Goal: Task Accomplishment & Management: Manage account settings

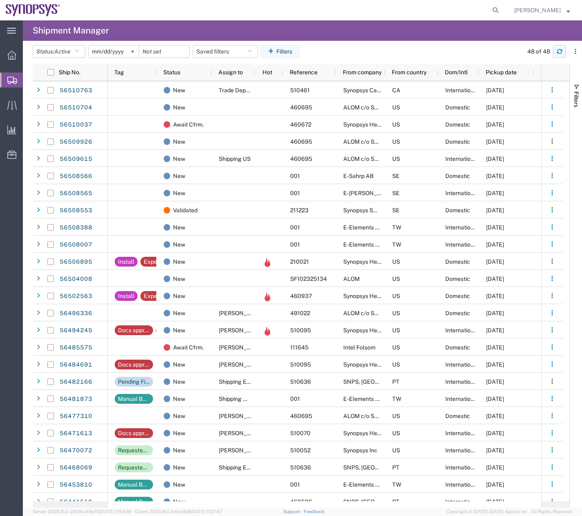
click at [561, 52] on icon "button" at bounding box center [560, 52] width 6 height 6
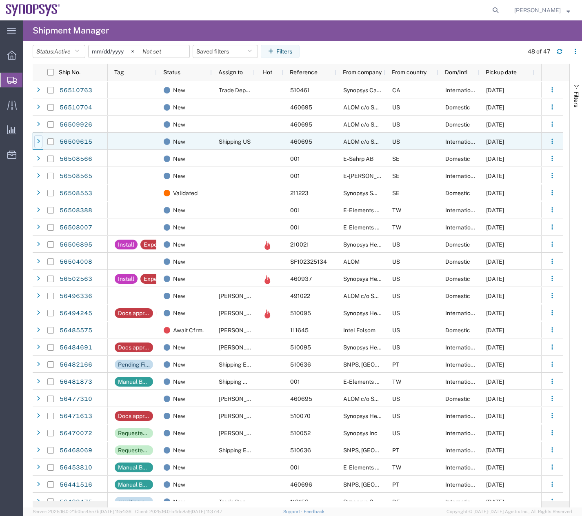
click at [36, 141] on div at bounding box center [38, 141] width 8 height 13
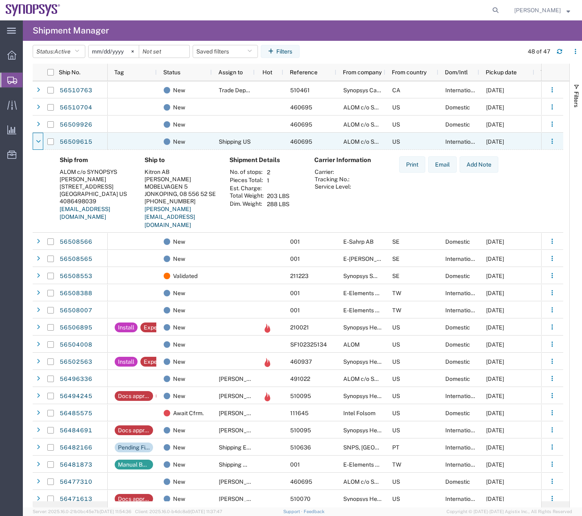
click at [36, 141] on icon at bounding box center [38, 142] width 5 height 6
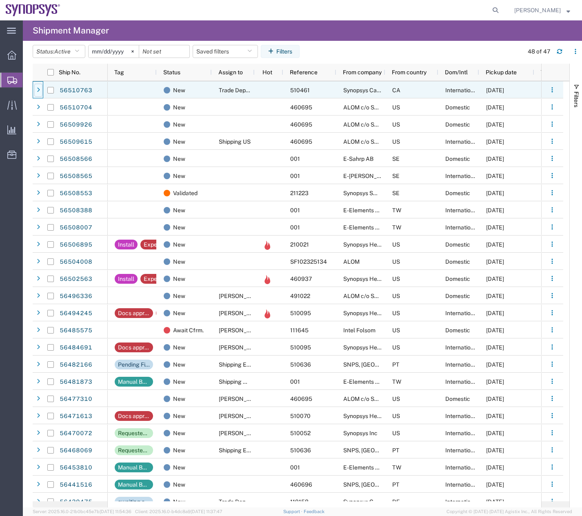
click at [38, 90] on icon at bounding box center [38, 90] width 3 height 6
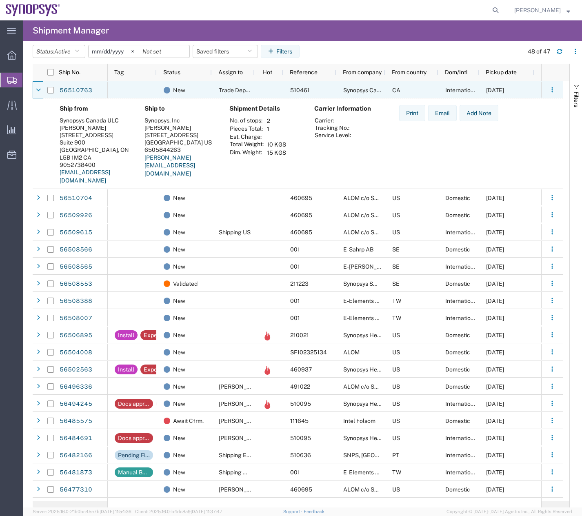
click at [38, 90] on icon at bounding box center [38, 90] width 5 height 6
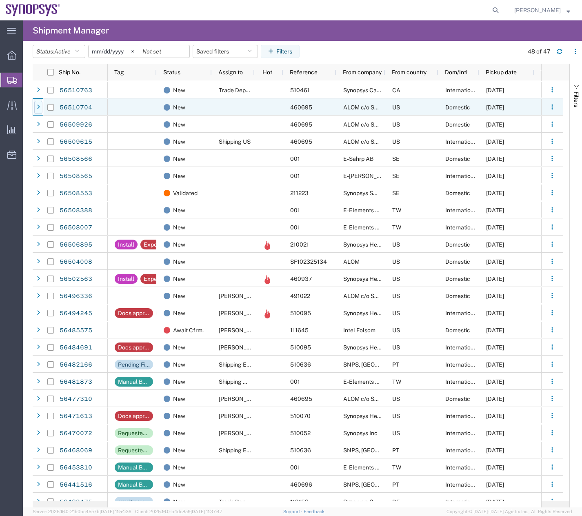
click at [40, 109] on div at bounding box center [38, 107] width 8 height 13
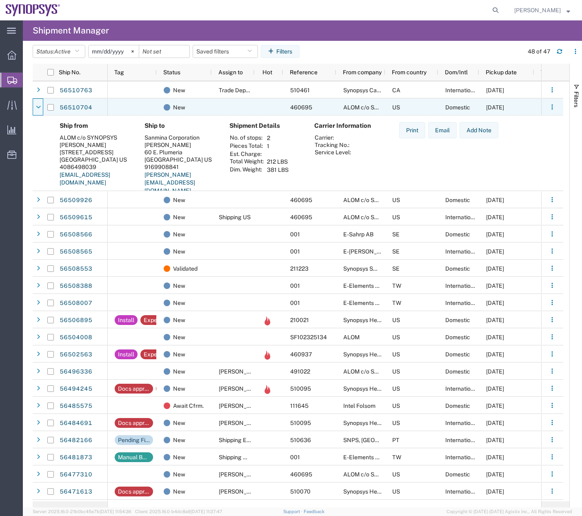
click at [40, 109] on icon at bounding box center [38, 108] width 5 height 6
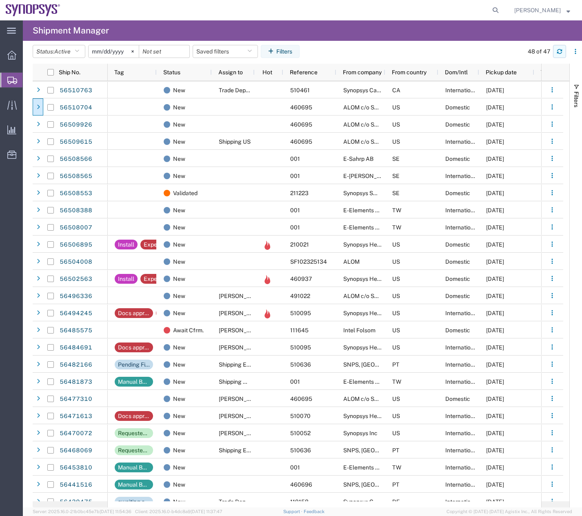
click at [562, 50] on icon "button" at bounding box center [560, 50] width 5 height 2
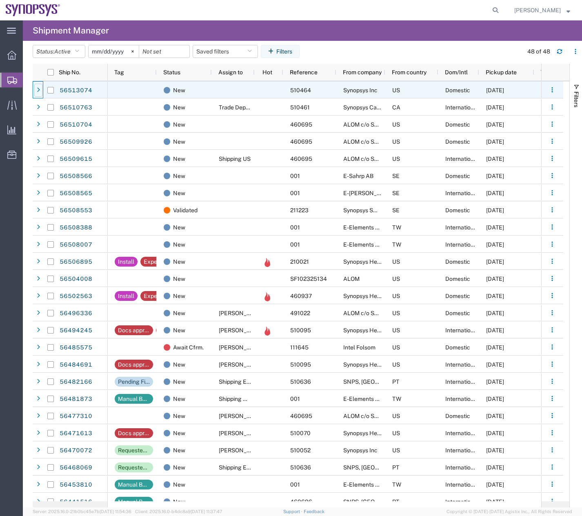
click at [36, 87] on div at bounding box center [38, 90] width 8 height 13
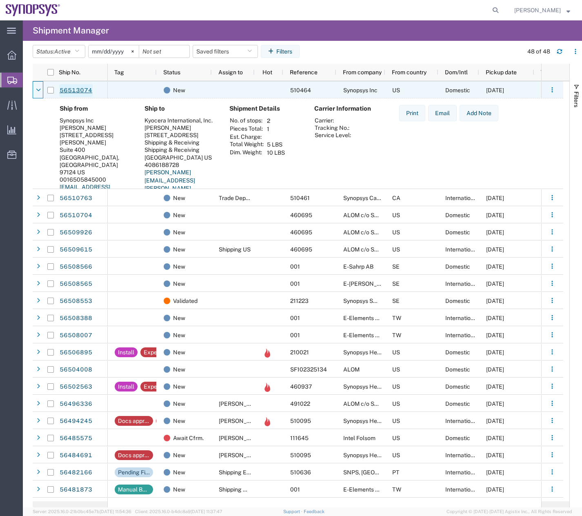
click at [71, 89] on link "56513074" at bounding box center [75, 90] width 33 height 13
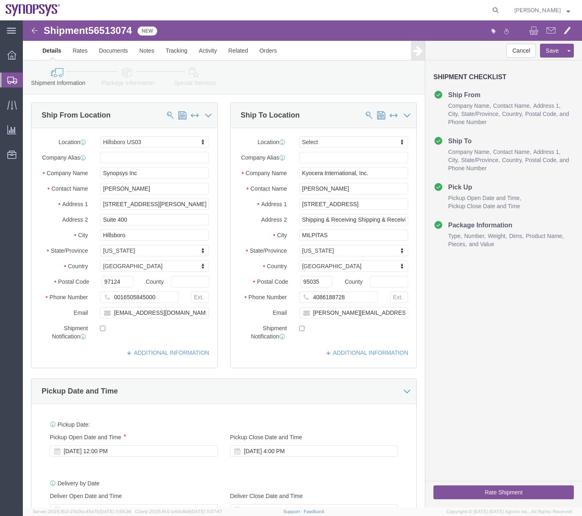
select select "63190"
select select
click icon
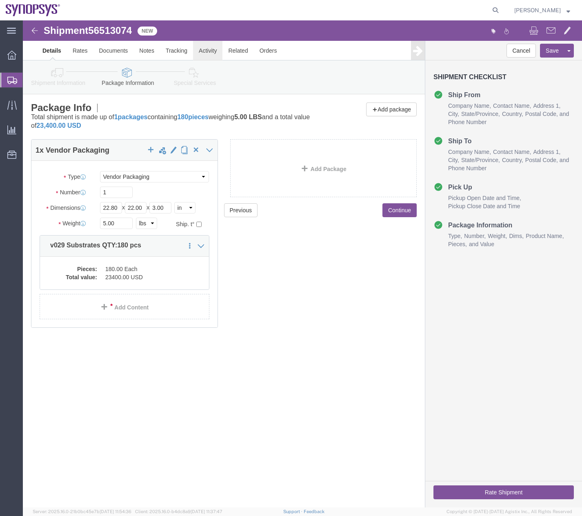
click link "Activity"
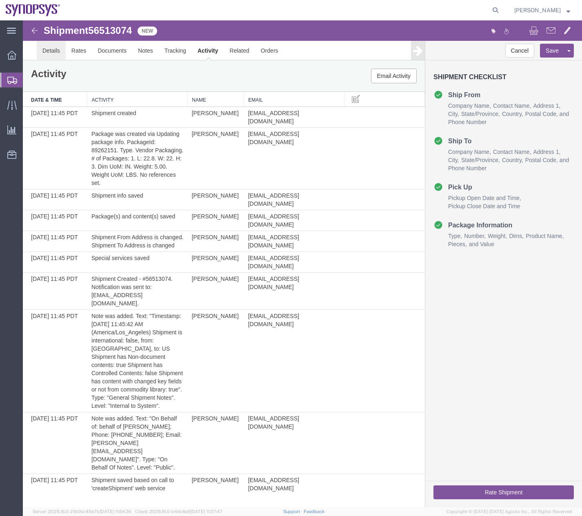
click at [61, 49] on link "Details" at bounding box center [51, 51] width 29 height 20
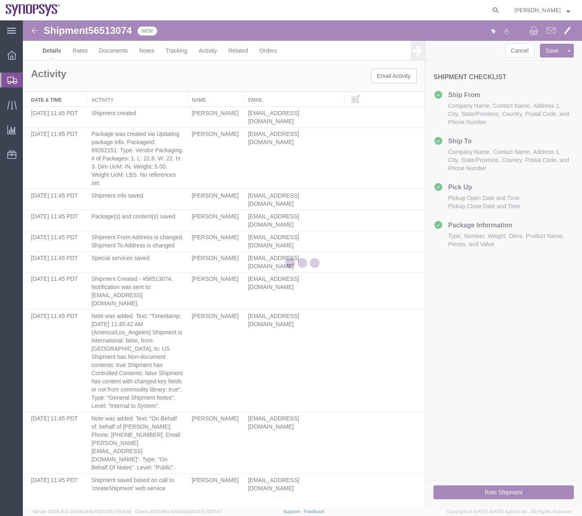
select select "63190"
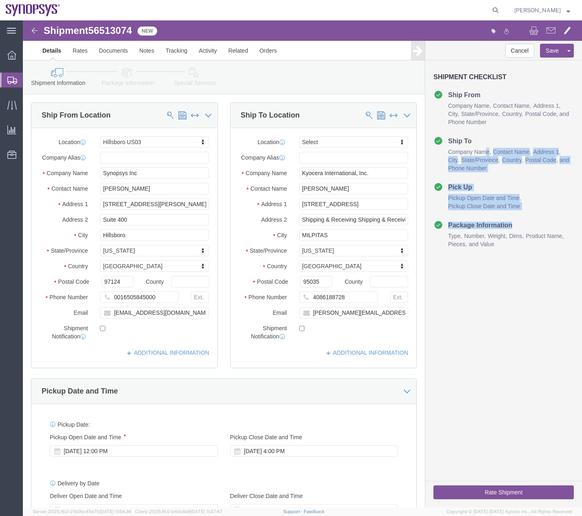
drag, startPoint x: 556, startPoint y: 152, endPoint x: 552, endPoint y: 202, distance: 50.4
click div "Shipment Checklist Ship From Company Name Contact Name Address 1 City State/Pro…"
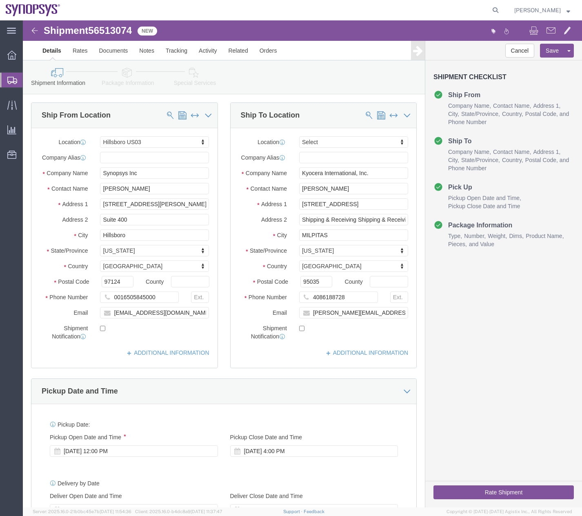
click div "Cancel Save Assign To Clone Shipment Save As Template Shipment Checklist Ship F…"
click at [11, 79] on icon at bounding box center [12, 80] width 10 height 7
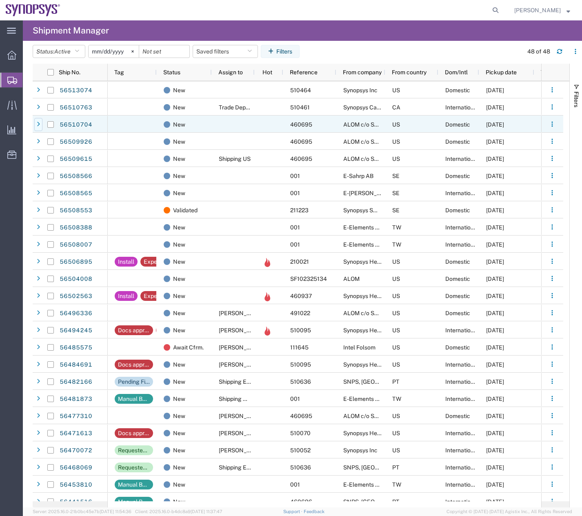
click at [39, 126] on icon at bounding box center [38, 125] width 3 height 6
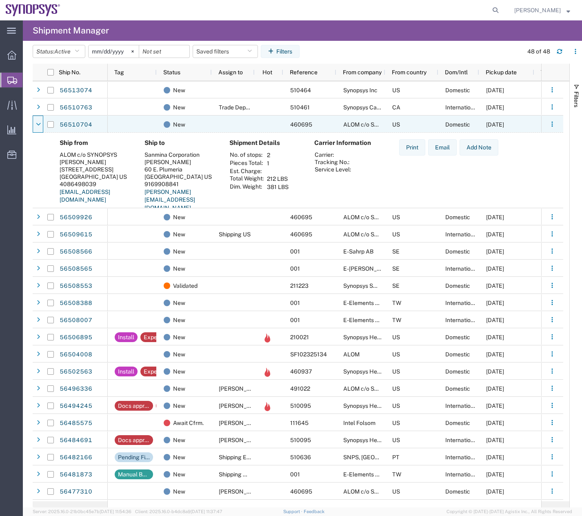
click at [39, 126] on icon at bounding box center [38, 125] width 5 height 6
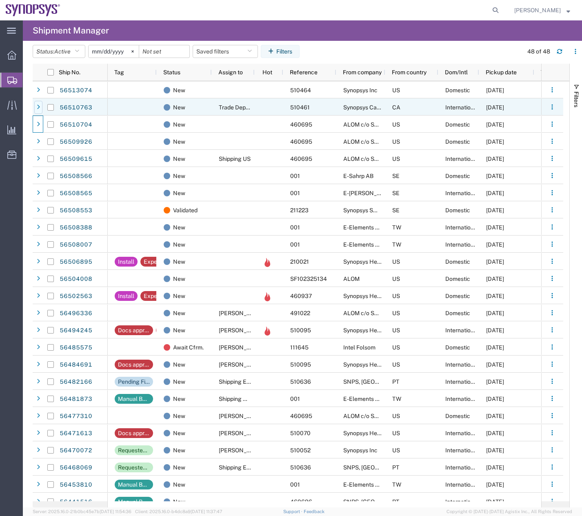
click at [38, 106] on icon at bounding box center [38, 108] width 3 height 6
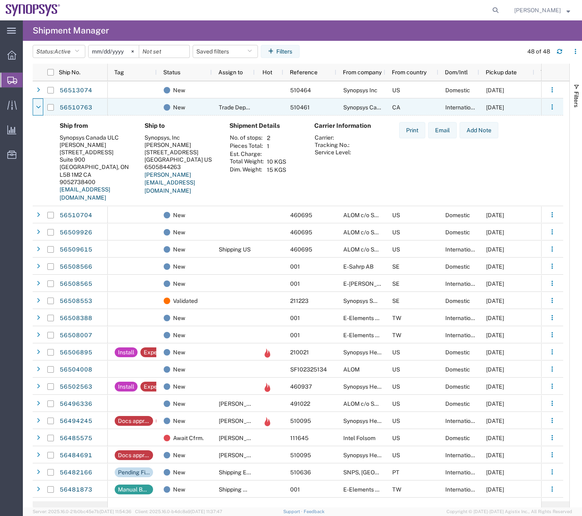
click at [38, 106] on icon at bounding box center [38, 108] width 5 height 6
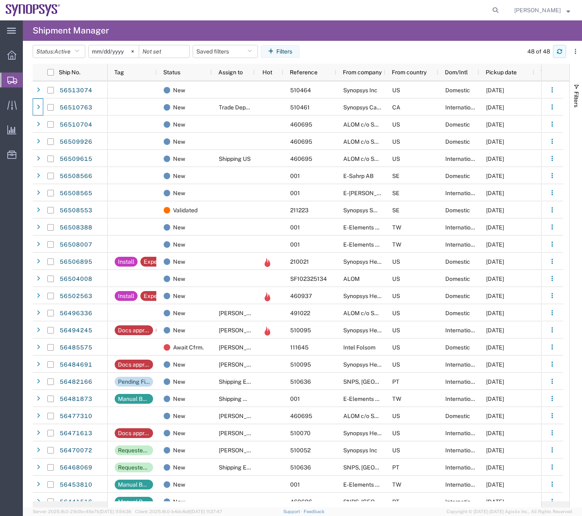
click at [561, 53] on icon "button" at bounding box center [560, 52] width 6 height 6
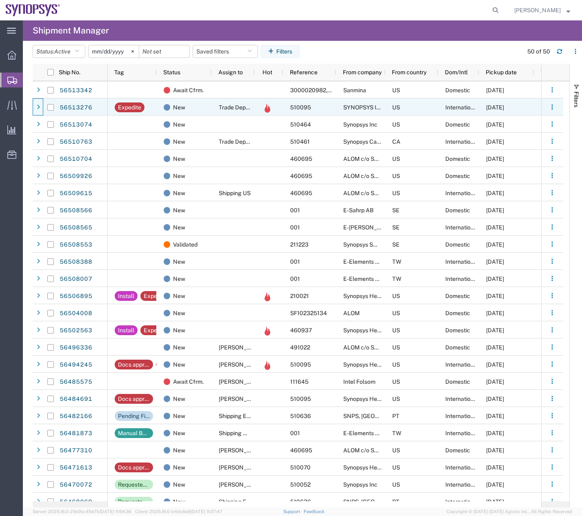
click at [34, 107] on div at bounding box center [38, 106] width 11 height 17
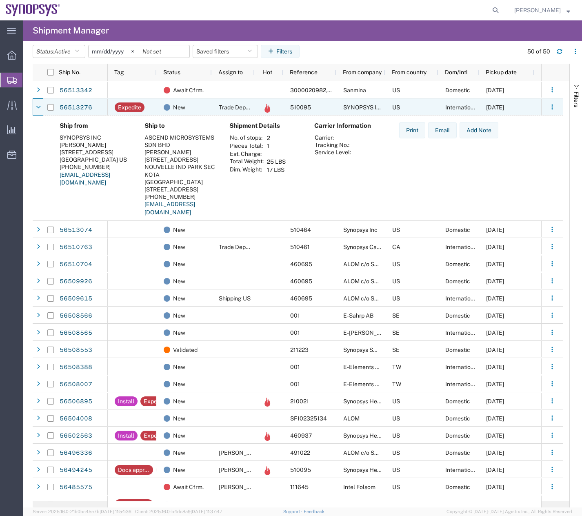
click at [34, 107] on div at bounding box center [38, 106] width 11 height 17
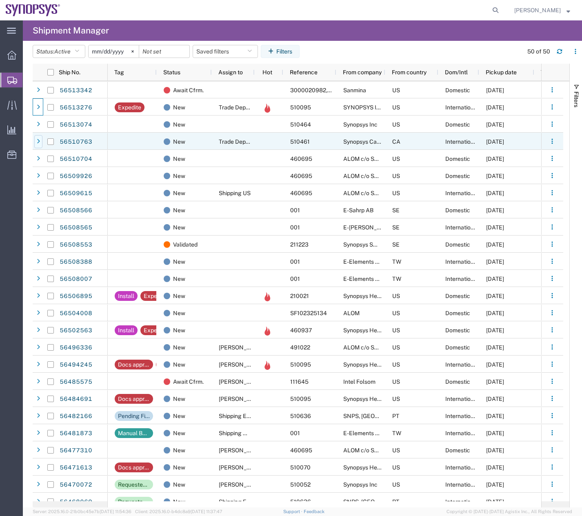
click at [40, 143] on icon at bounding box center [38, 142] width 3 height 6
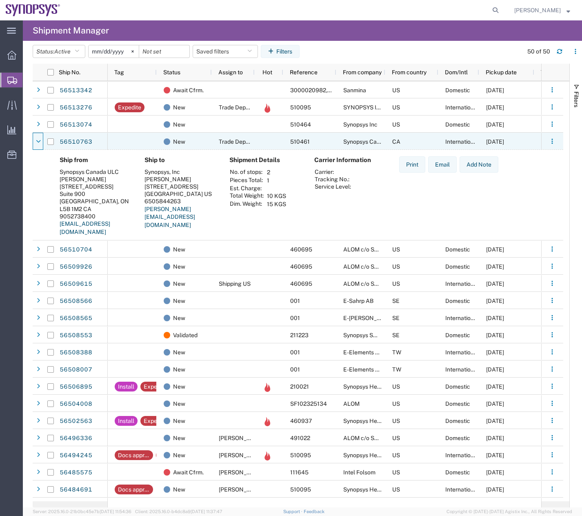
click at [40, 143] on icon at bounding box center [38, 142] width 5 height 6
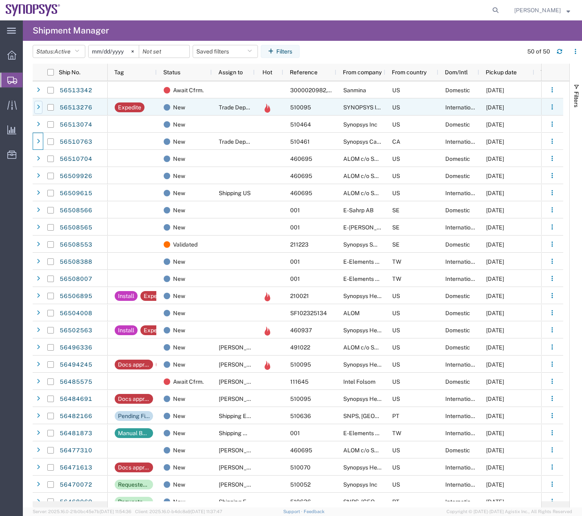
click at [39, 105] on icon at bounding box center [38, 108] width 3 height 6
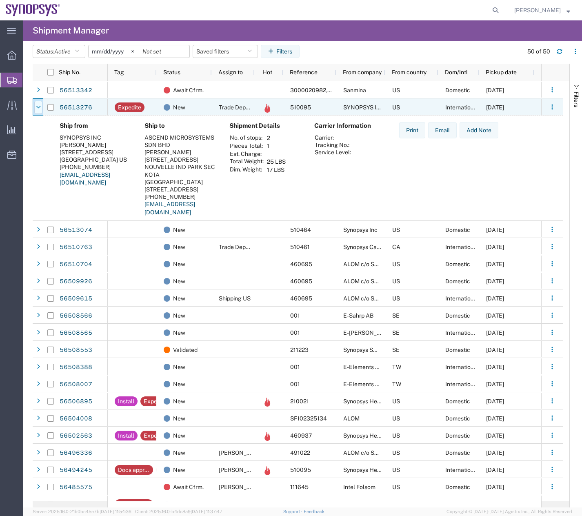
click at [35, 108] on div at bounding box center [38, 107] width 8 height 13
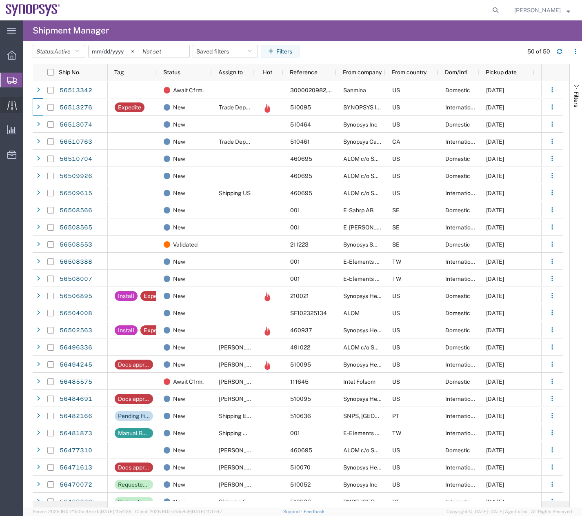
click at [13, 106] on icon at bounding box center [11, 104] width 9 height 9
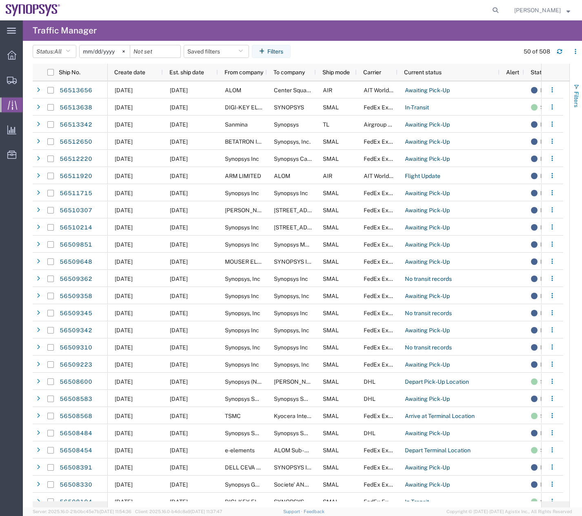
click at [575, 86] on span "button" at bounding box center [576, 87] width 7 height 7
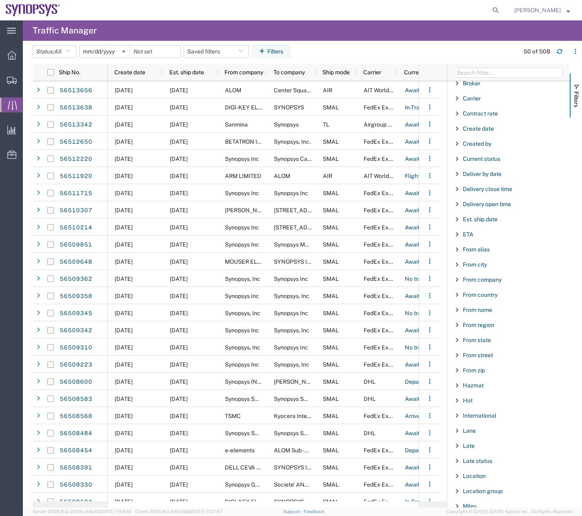
scroll to position [88, 0]
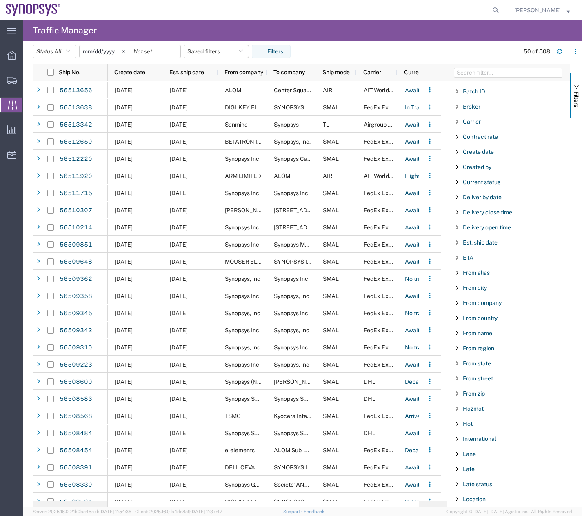
click at [458, 304] on span "Filter List 67 Filters" at bounding box center [457, 303] width 7 height 7
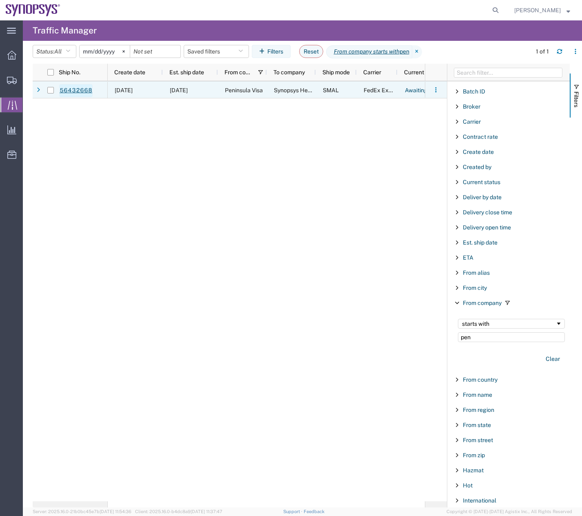
type input "pen"
click at [76, 92] on link "56432668" at bounding box center [75, 90] width 33 height 13
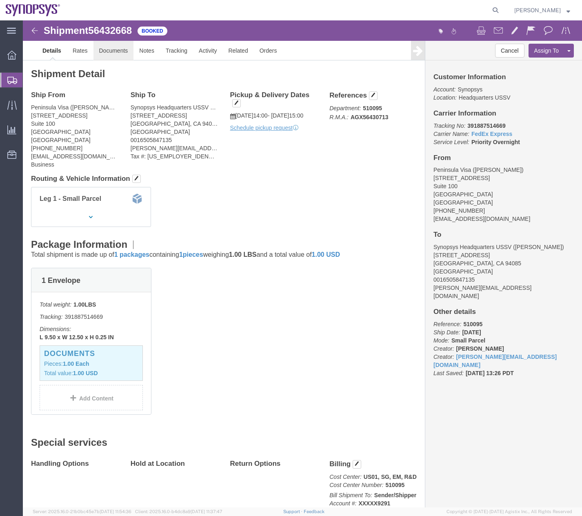
click link "Documents"
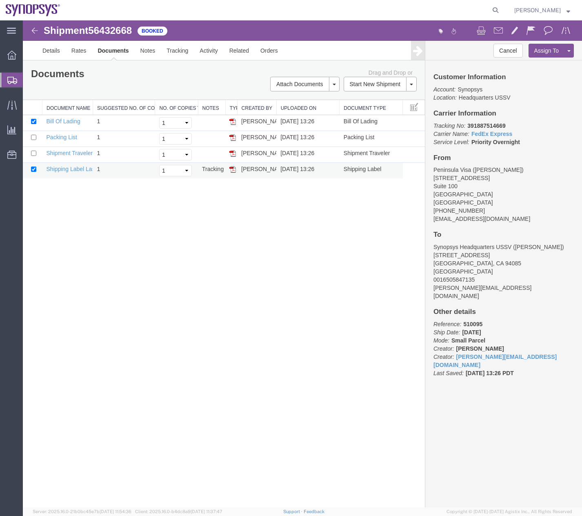
click at [227, 165] on td at bounding box center [231, 171] width 12 height 16
drag, startPoint x: 234, startPoint y: 168, endPoint x: 33, endPoint y: 169, distance: 200.5
click at [234, 168] on img at bounding box center [233, 169] width 7 height 7
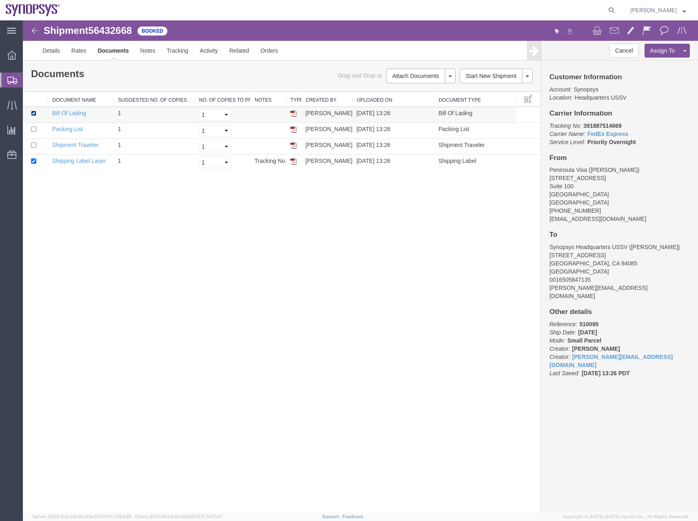
click at [32, 113] on input "checkbox" at bounding box center [33, 113] width 5 height 5
checkbox input "false"
click at [399, 102] on link "Email Documents" at bounding box center [419, 102] width 71 height 12
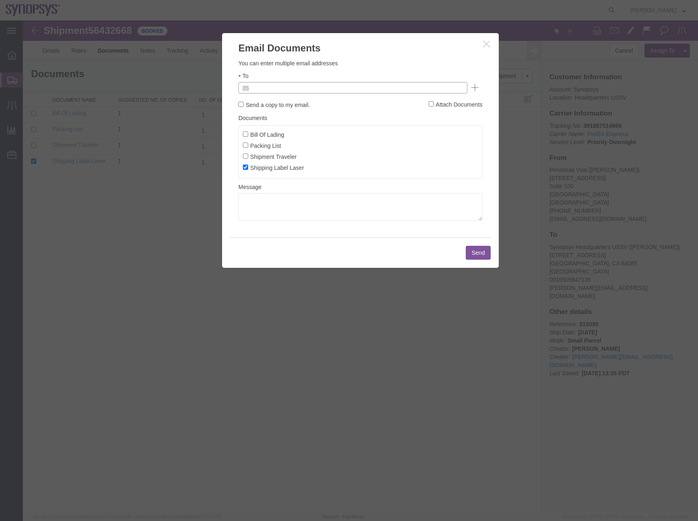
click at [317, 87] on input "text" at bounding box center [298, 88] width 96 height 11
type input "[PERSON_NAME][EMAIL_ADDRESS][DOMAIN_NAME]"
click at [480, 255] on button "Send" at bounding box center [478, 253] width 25 height 14
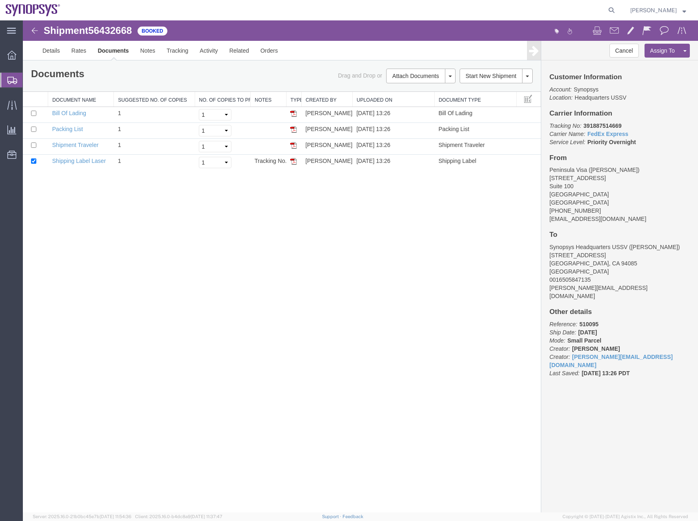
click at [501, 371] on div "Shipment 56432668 4 of 4 Booked Details Rates Documents Notes Tracking Activity…" at bounding box center [361, 266] width 676 height 492
click at [409, 99] on link "Email Documents" at bounding box center [419, 102] width 71 height 12
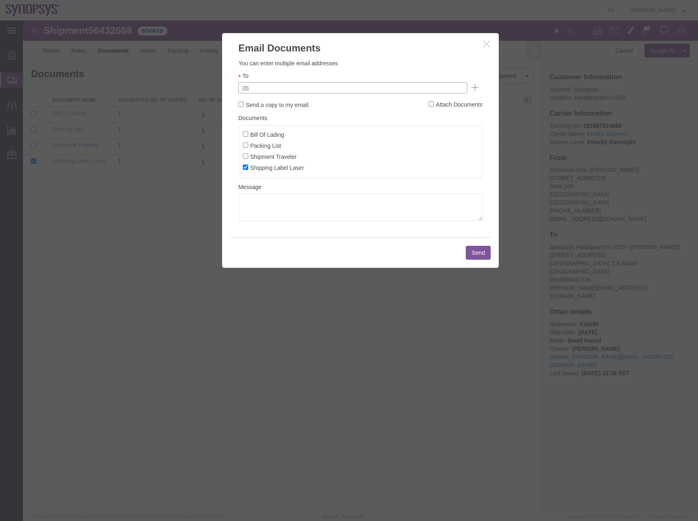
click at [280, 88] on input "text" at bounding box center [298, 88] width 96 height 11
type input "[PERSON_NAME][EMAIL_ADDRESS][DOMAIN_NAME]"
click at [474, 254] on button "Send" at bounding box center [478, 253] width 25 height 14
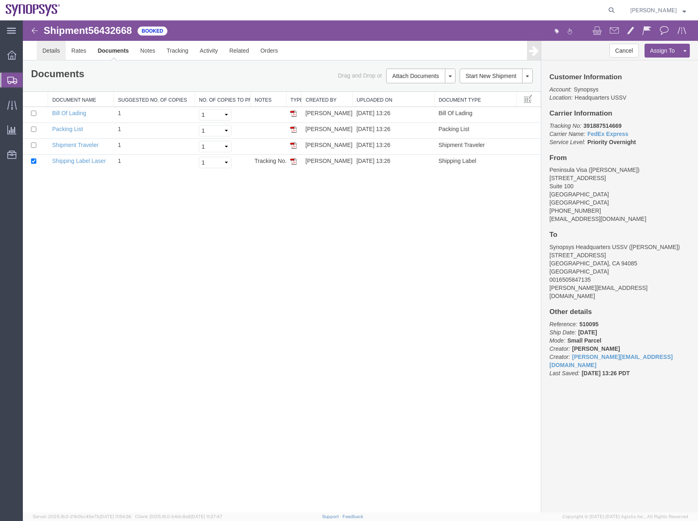
click at [58, 46] on link "Details" at bounding box center [51, 51] width 29 height 20
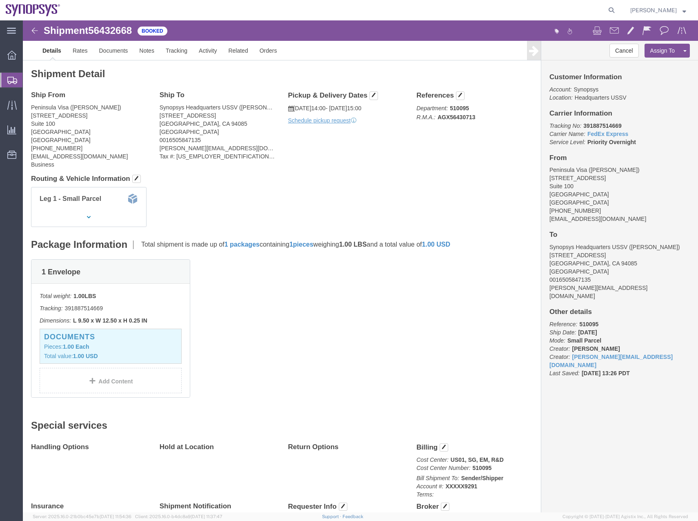
click at [7, 80] on div at bounding box center [11, 80] width 23 height 15
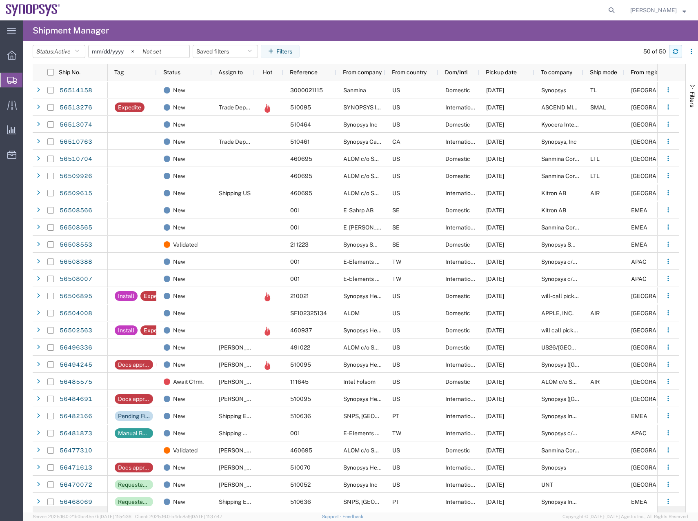
click at [582, 49] on button "button" at bounding box center [675, 51] width 13 height 13
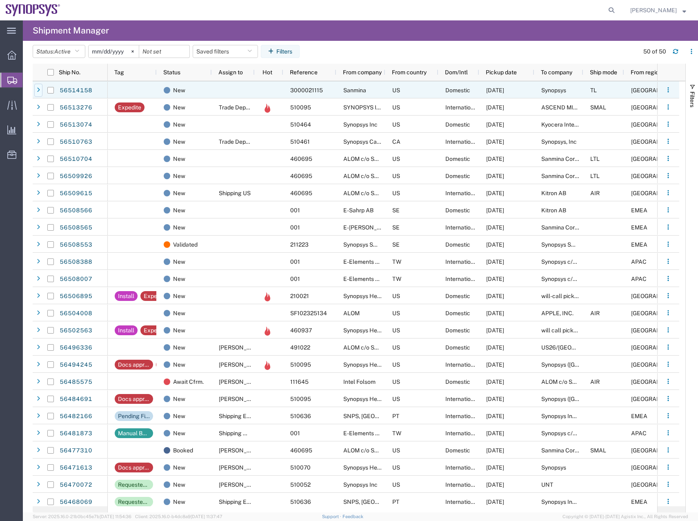
click at [38, 89] on icon at bounding box center [38, 90] width 3 height 6
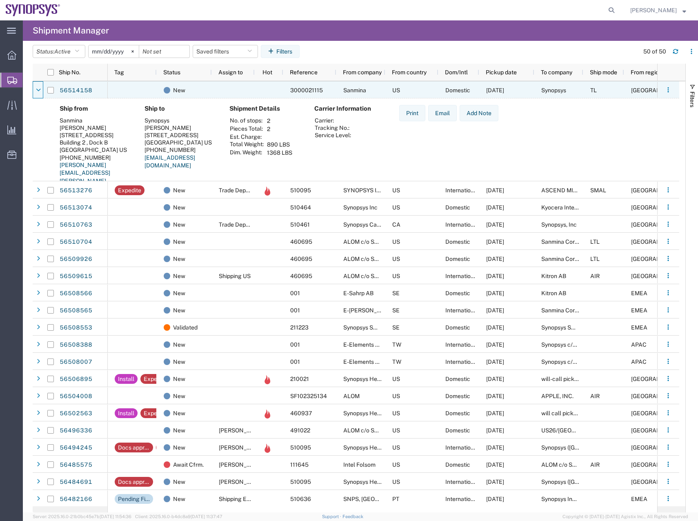
click at [38, 89] on icon at bounding box center [38, 90] width 5 height 6
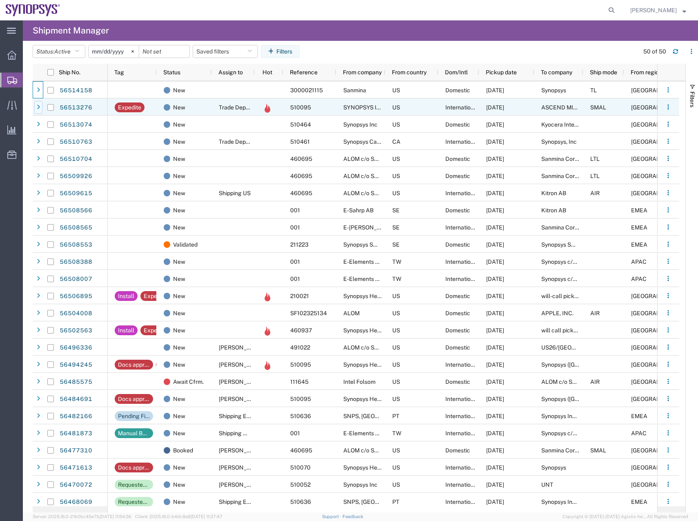
click at [40, 109] on icon at bounding box center [38, 108] width 3 height 6
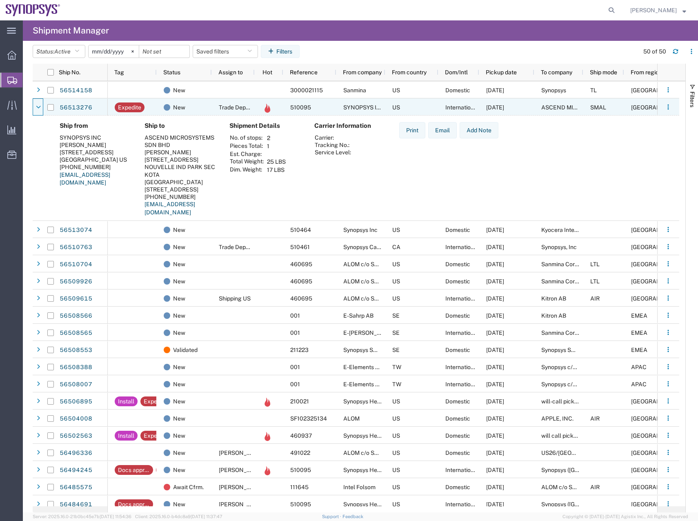
click at [40, 109] on icon at bounding box center [38, 108] width 5 height 6
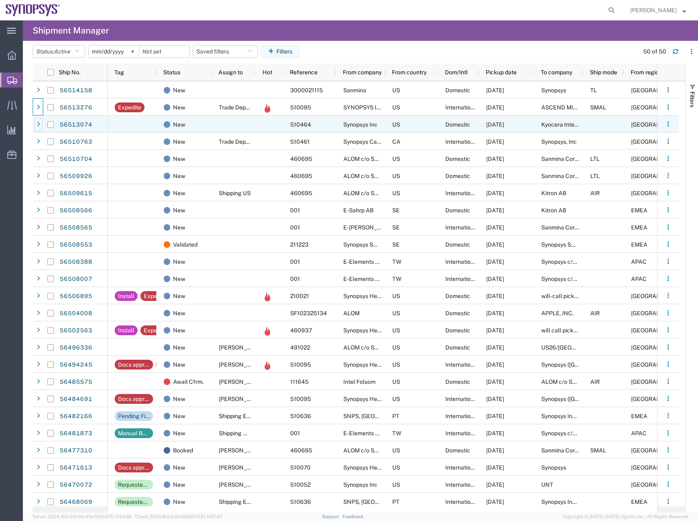
click at [39, 121] on div at bounding box center [38, 124] width 8 height 13
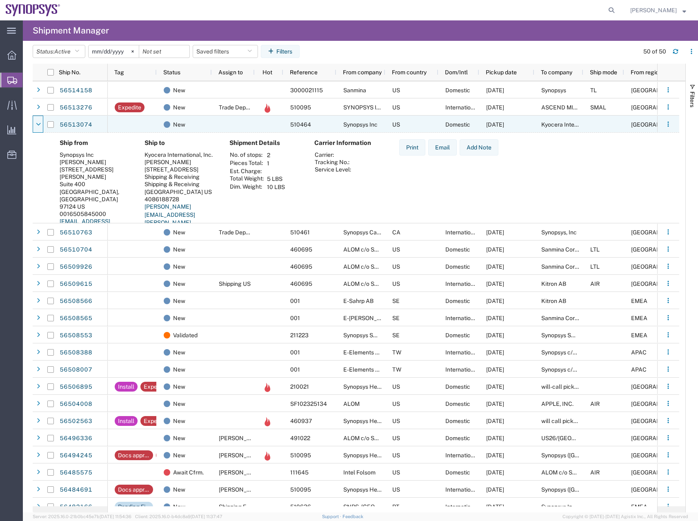
click at [39, 121] on div at bounding box center [38, 124] width 8 height 13
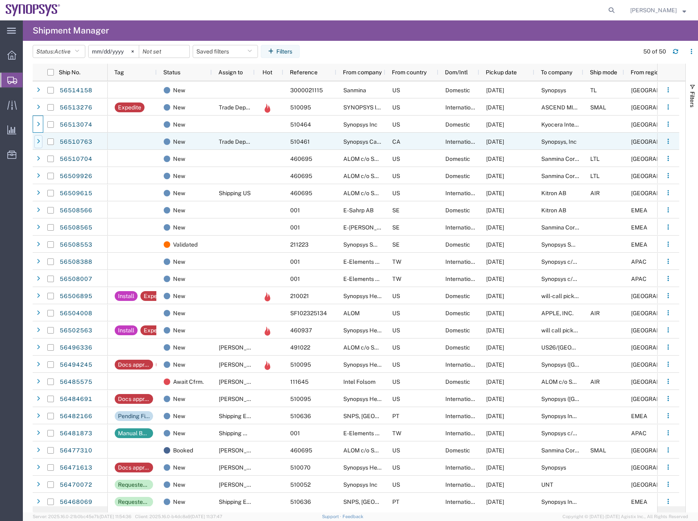
click at [40, 140] on icon at bounding box center [38, 142] width 3 height 6
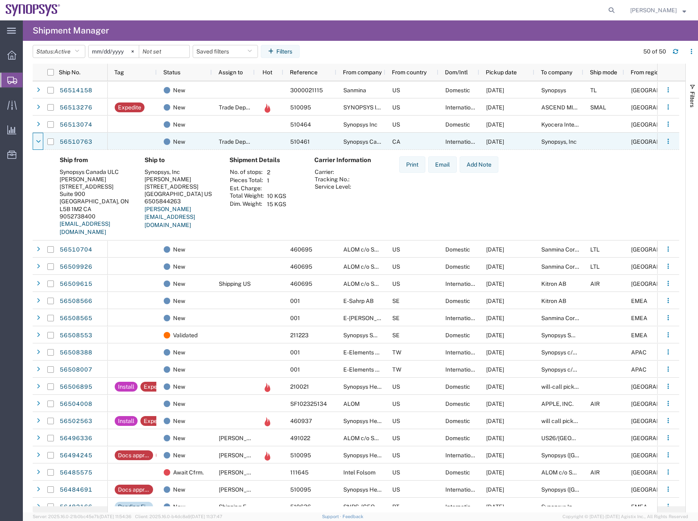
click at [40, 140] on icon at bounding box center [38, 142] width 5 height 6
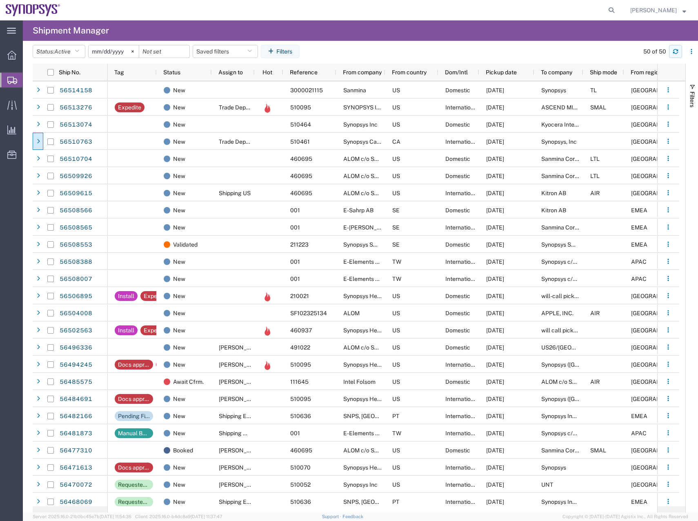
click at [582, 49] on button "button" at bounding box center [675, 51] width 13 height 13
click at [571, 4] on agx-global-search at bounding box center [487, 10] width 261 height 20
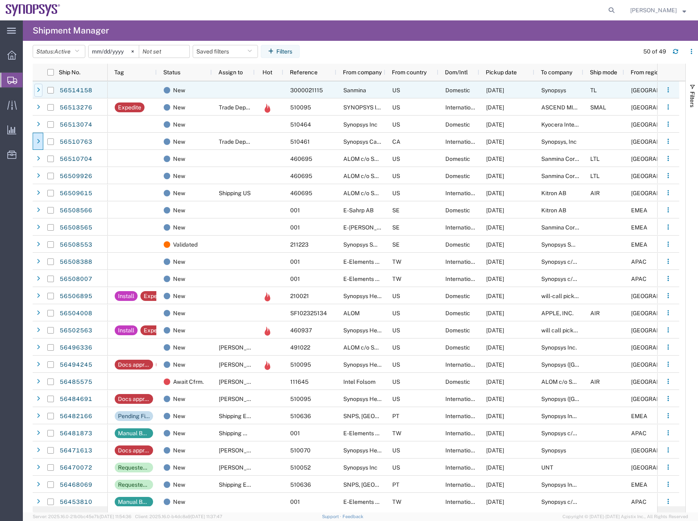
click at [38, 87] on icon at bounding box center [38, 90] width 3 height 6
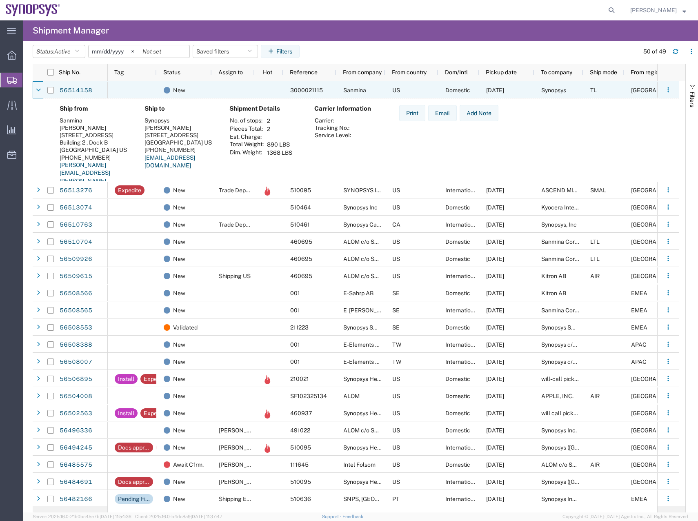
click at [38, 87] on icon at bounding box center [38, 90] width 5 height 6
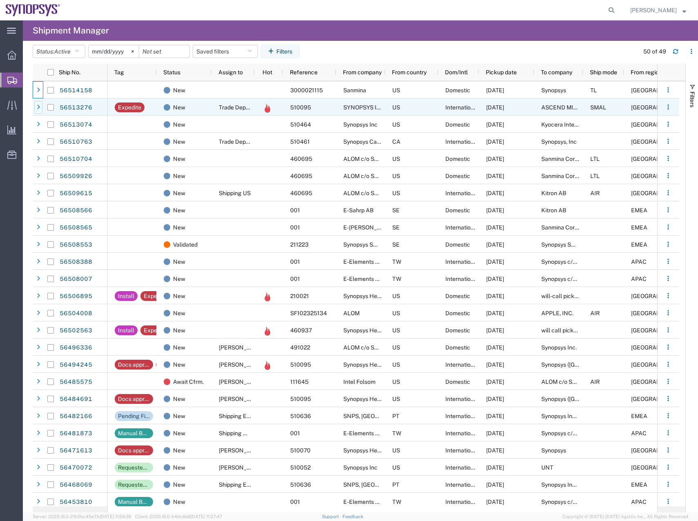
click at [40, 110] on icon at bounding box center [38, 108] width 3 height 6
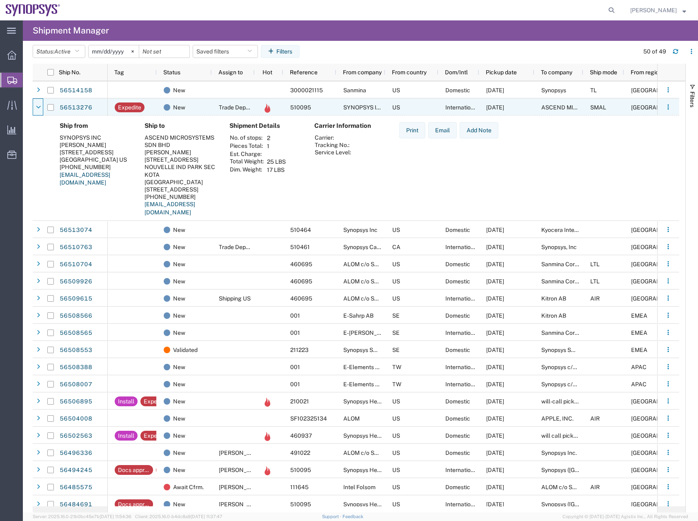
click at [40, 110] on icon at bounding box center [38, 108] width 5 height 6
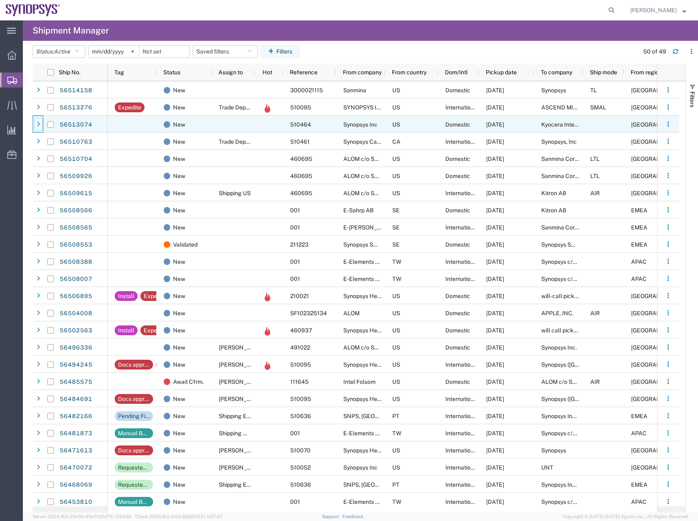
click at [35, 127] on div at bounding box center [38, 124] width 8 height 13
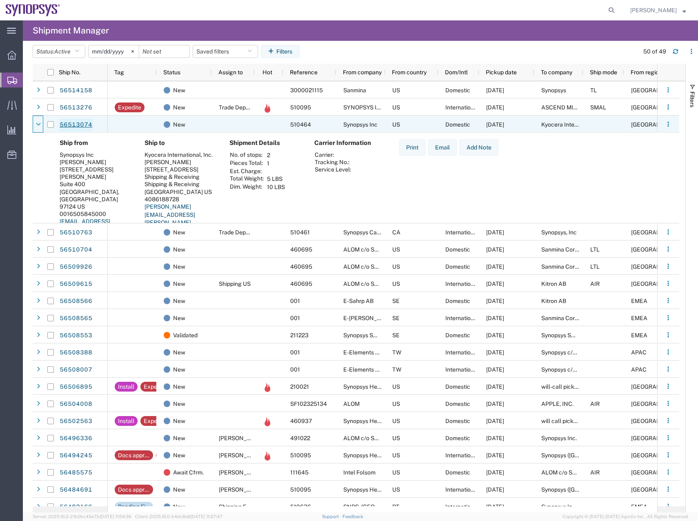
click at [78, 123] on link "56513074" at bounding box center [75, 124] width 33 height 13
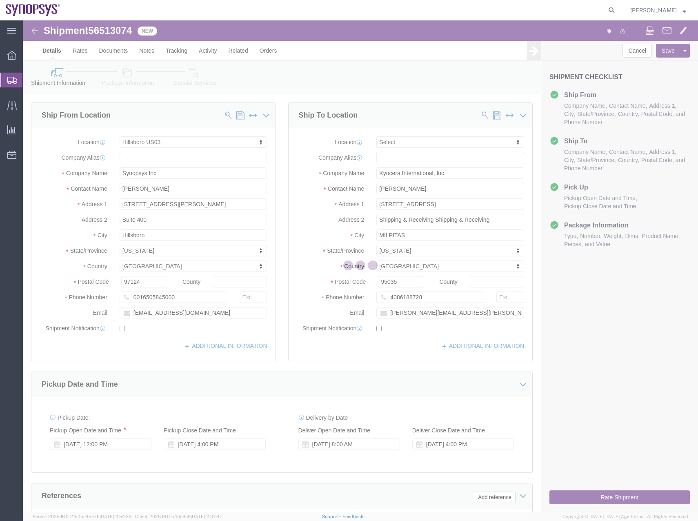
select select "63190"
select select
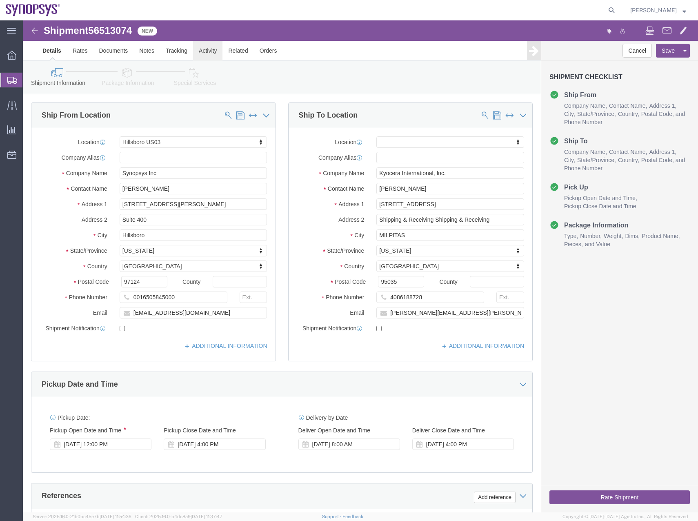
click link "Activity"
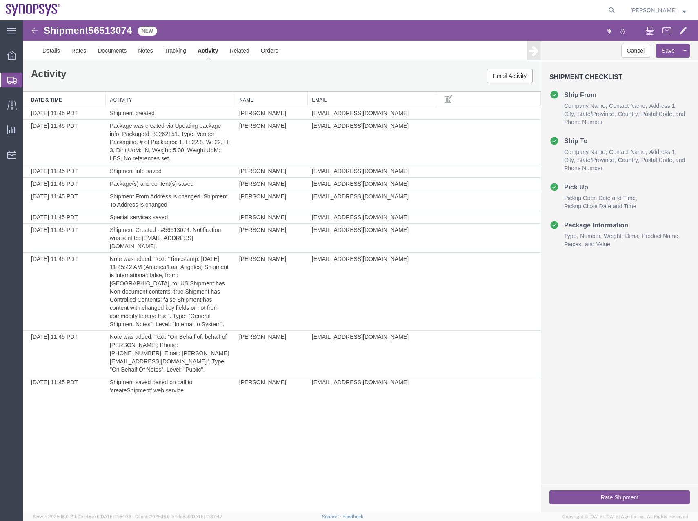
click at [11, 79] on icon at bounding box center [12, 80] width 10 height 7
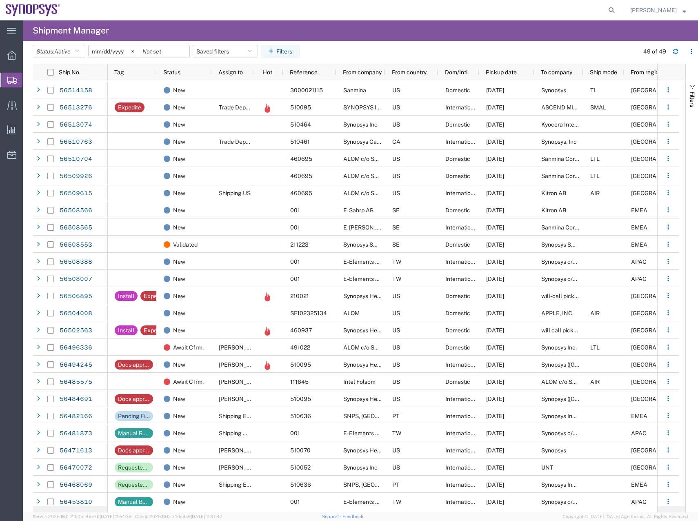
click at [582, 24] on agx-page-header "Shipment Manager" at bounding box center [361, 30] width 676 height 20
click at [582, 51] on icon "button" at bounding box center [676, 52] width 6 height 6
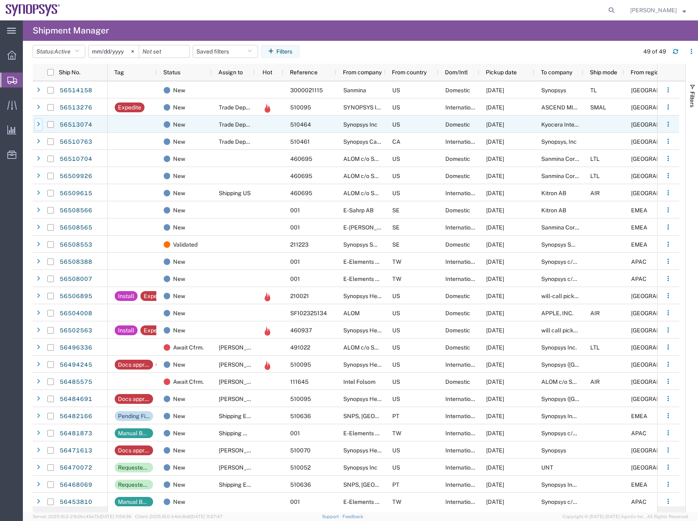
click at [42, 124] on div at bounding box center [38, 124] width 8 height 13
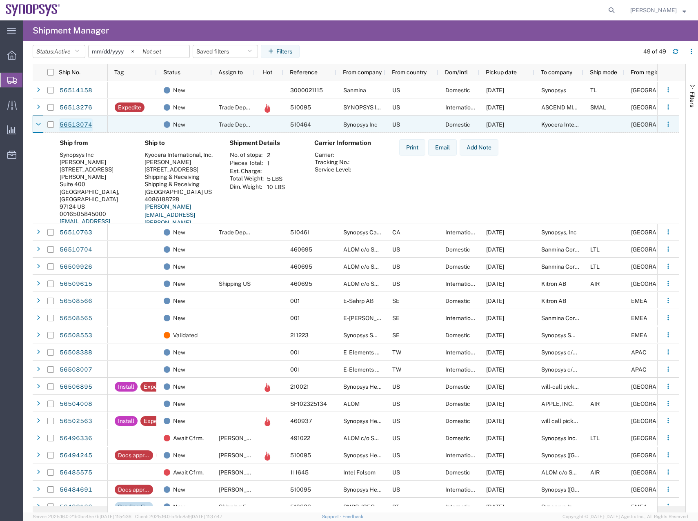
click at [87, 125] on link "56513074" at bounding box center [75, 124] width 33 height 13
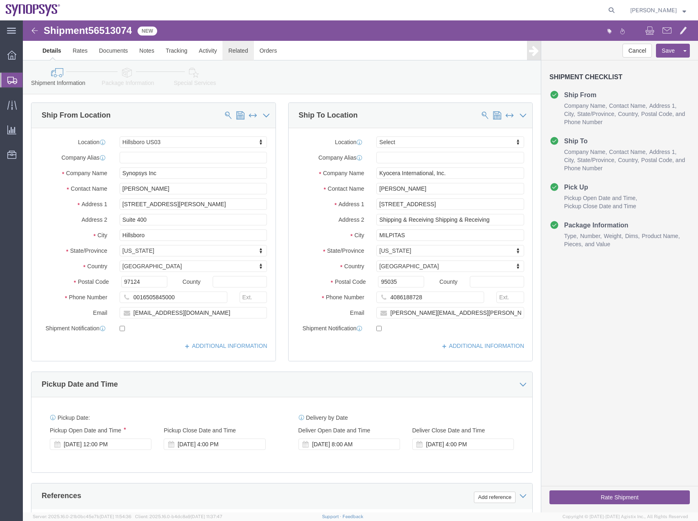
select select "63190"
select select
click link "Activity"
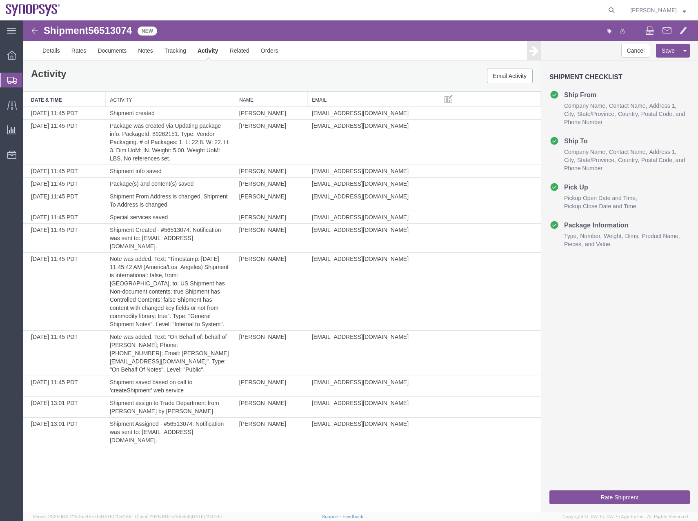
click at [9, 78] on icon at bounding box center [12, 80] width 10 height 7
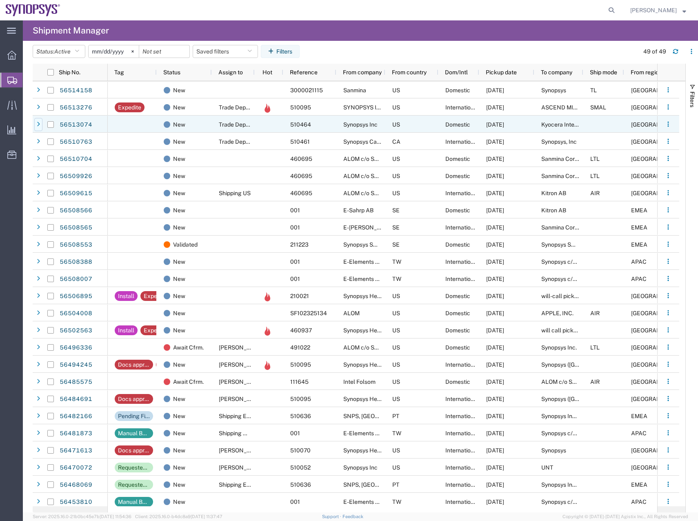
click at [35, 126] on div at bounding box center [38, 124] width 8 height 13
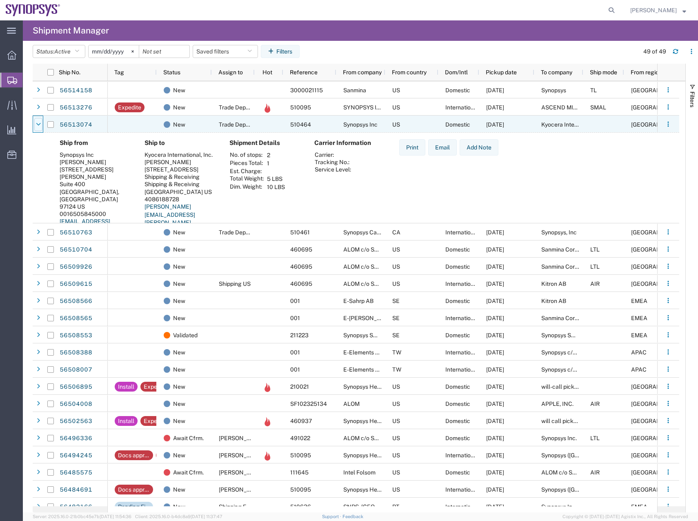
click at [38, 125] on icon at bounding box center [38, 125] width 5 height 6
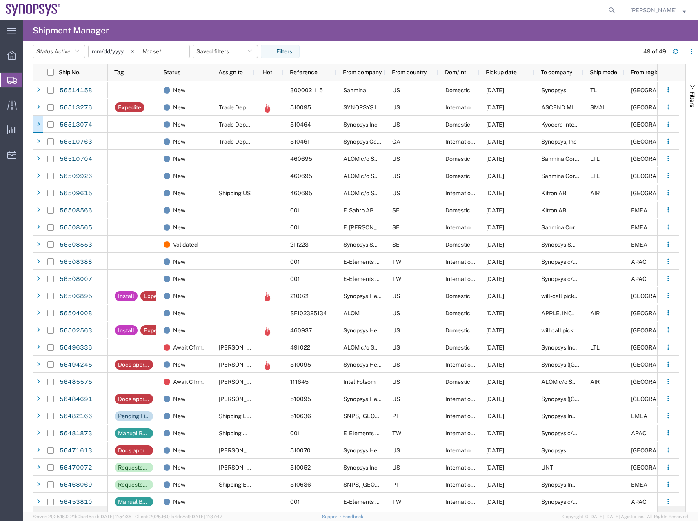
click at [582, 28] on agx-page-header "Shipment Manager" at bounding box center [361, 30] width 676 height 20
click at [582, 50] on button "button" at bounding box center [675, 51] width 13 height 13
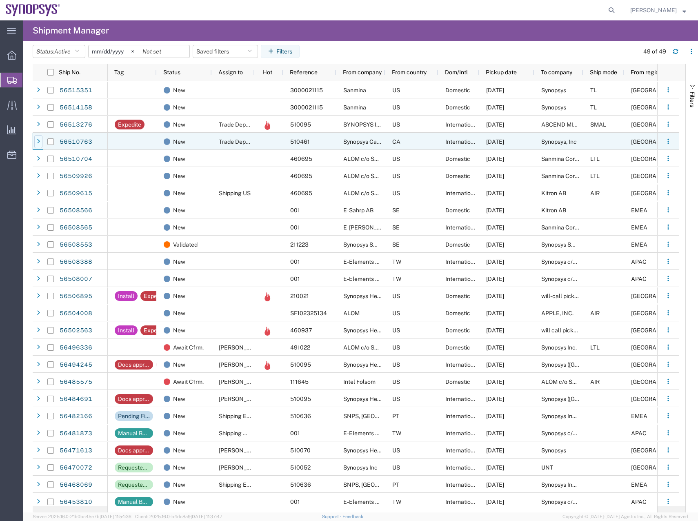
click at [36, 142] on div at bounding box center [38, 141] width 8 height 13
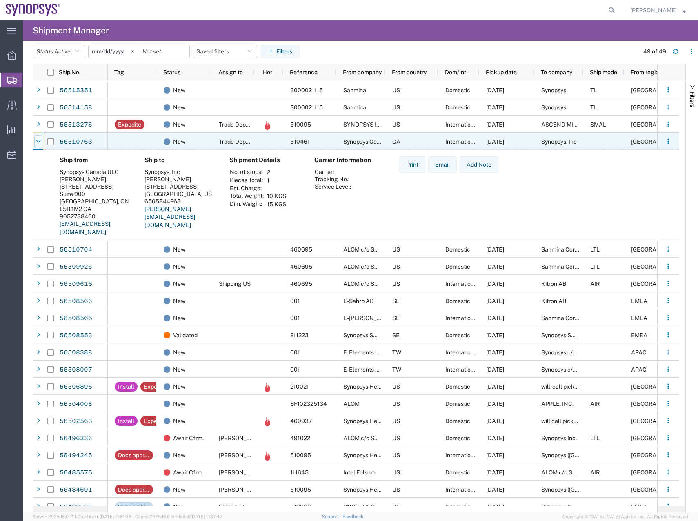
click at [36, 142] on icon at bounding box center [38, 142] width 5 height 6
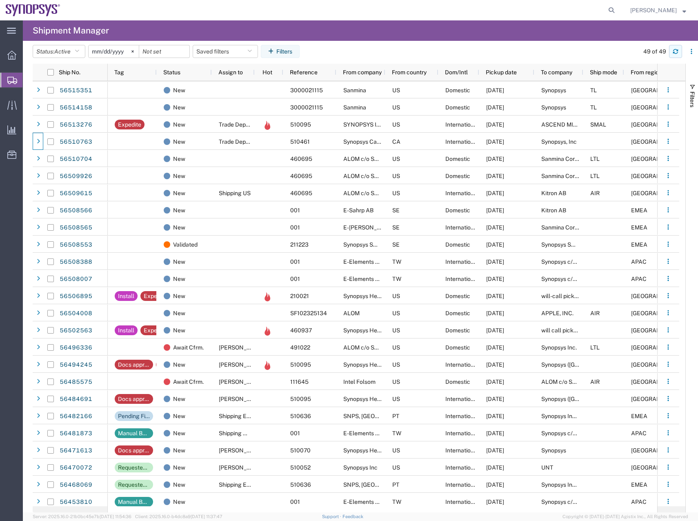
click at [582, 49] on button "button" at bounding box center [675, 51] width 13 height 13
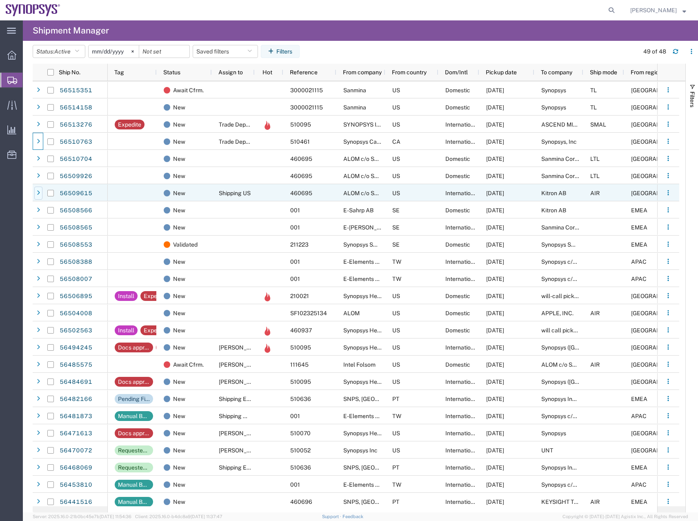
click at [36, 191] on div at bounding box center [38, 193] width 8 height 13
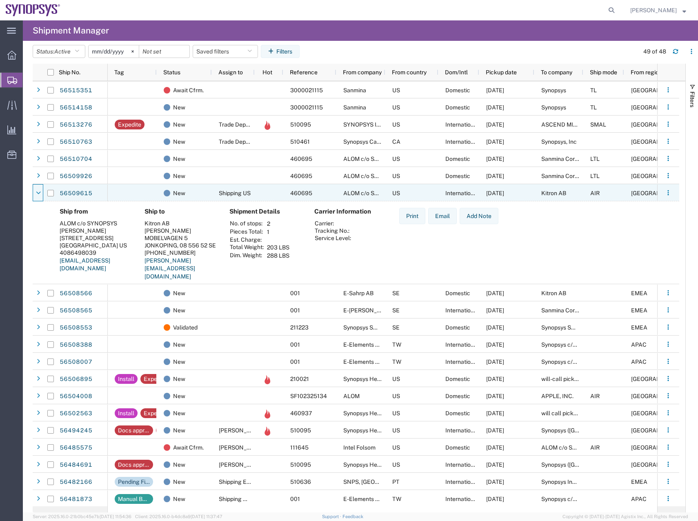
click at [36, 191] on icon at bounding box center [38, 193] width 5 height 6
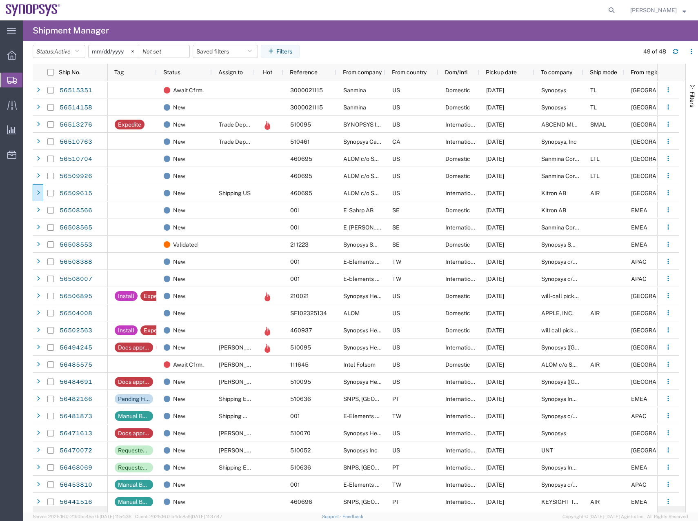
click at [32, 212] on agx-table-manager "Status: Active Active All Approved Booked Canceled Delivered Denied New On Hold…" at bounding box center [361, 277] width 676 height 472
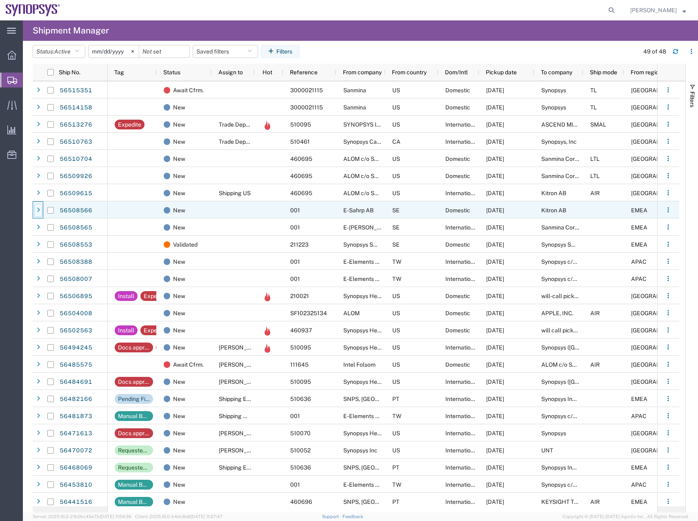
click at [38, 211] on icon at bounding box center [38, 210] width 3 height 6
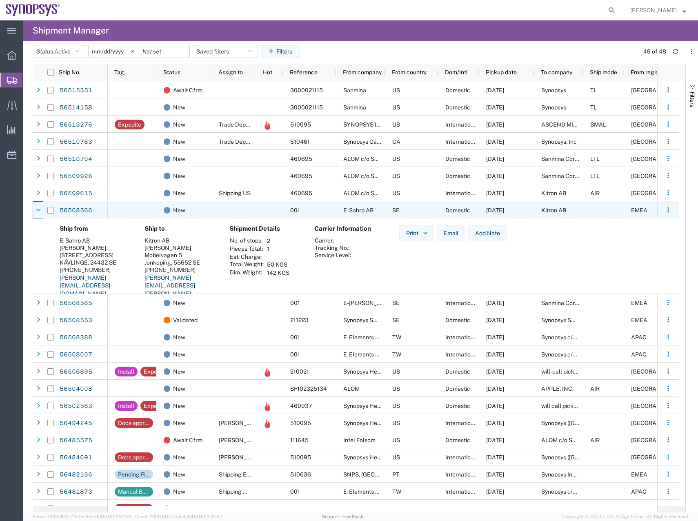
click at [38, 211] on icon at bounding box center [38, 210] width 5 height 6
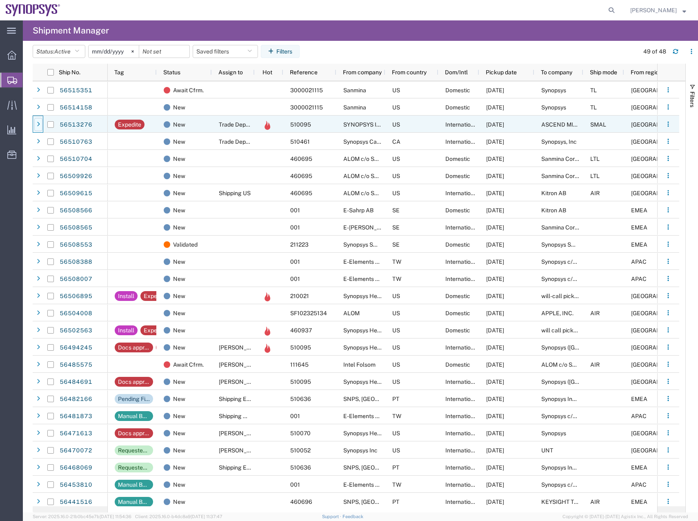
click at [35, 121] on div at bounding box center [38, 124] width 8 height 13
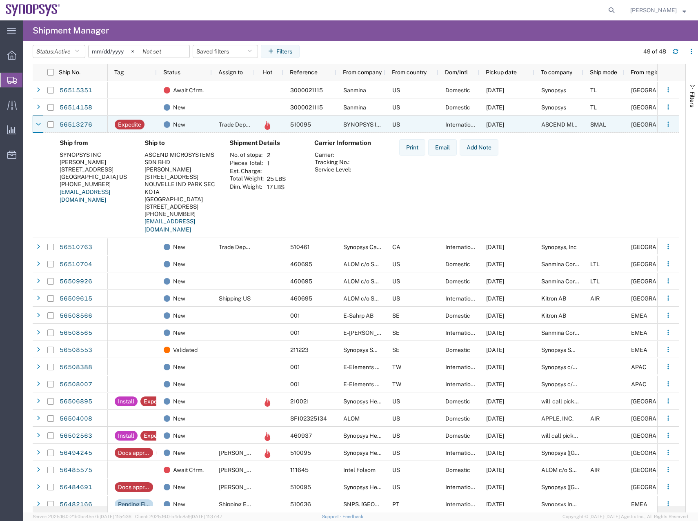
click at [35, 121] on div at bounding box center [38, 124] width 8 height 13
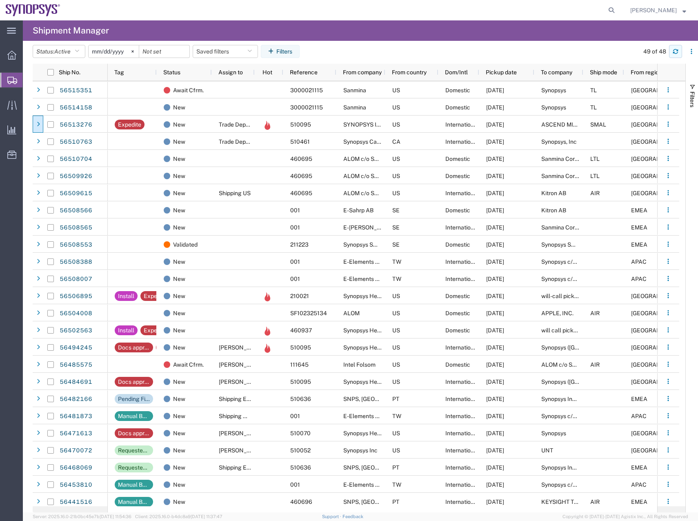
click at [582, 49] on button "button" at bounding box center [675, 51] width 13 height 13
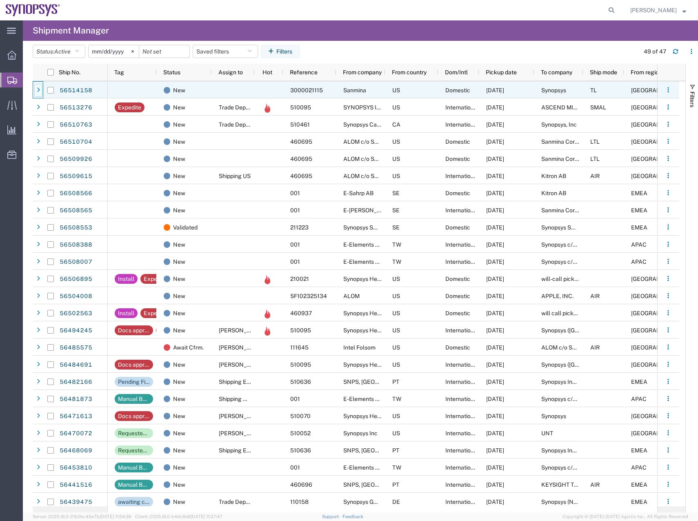
click at [37, 86] on div at bounding box center [38, 90] width 8 height 13
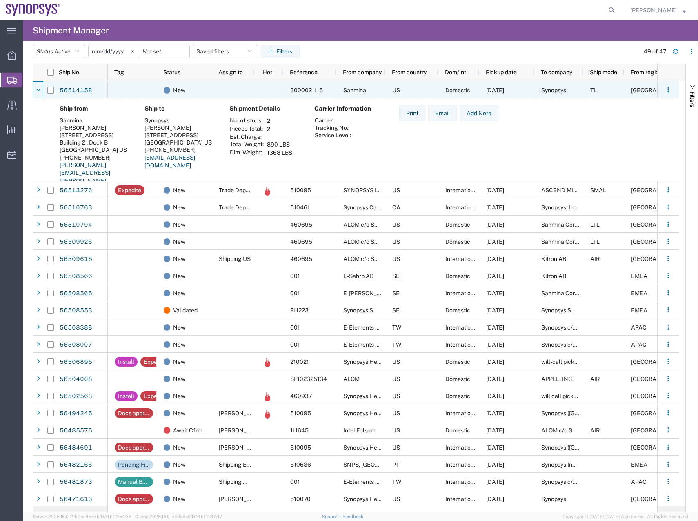
click at [37, 86] on div at bounding box center [38, 90] width 8 height 13
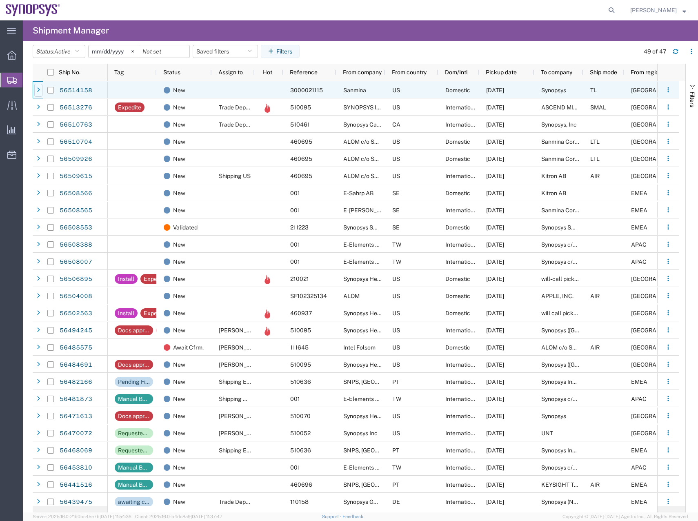
click at [37, 86] on div at bounding box center [38, 90] width 8 height 13
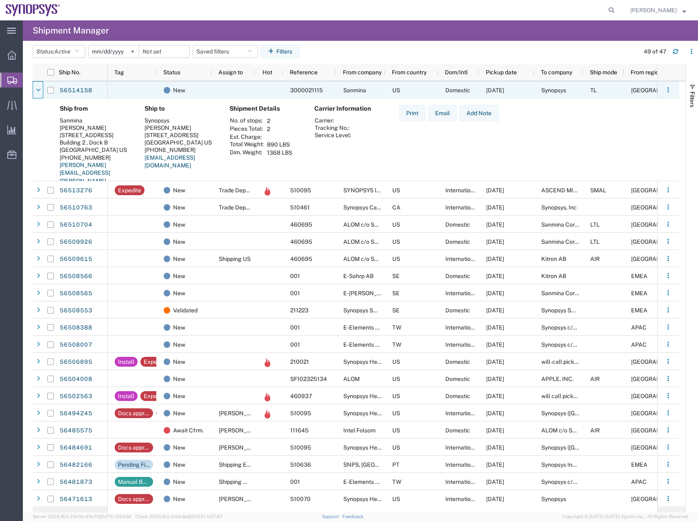
click at [37, 86] on div at bounding box center [38, 90] width 8 height 13
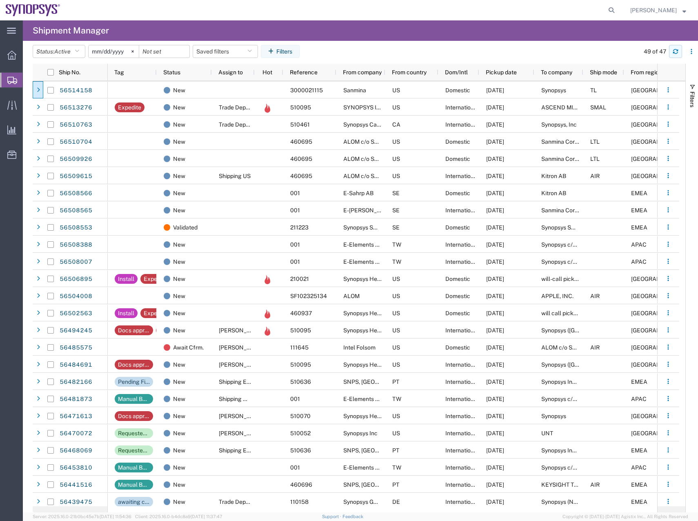
click at [582, 52] on icon "button" at bounding box center [676, 53] width 5 height 2
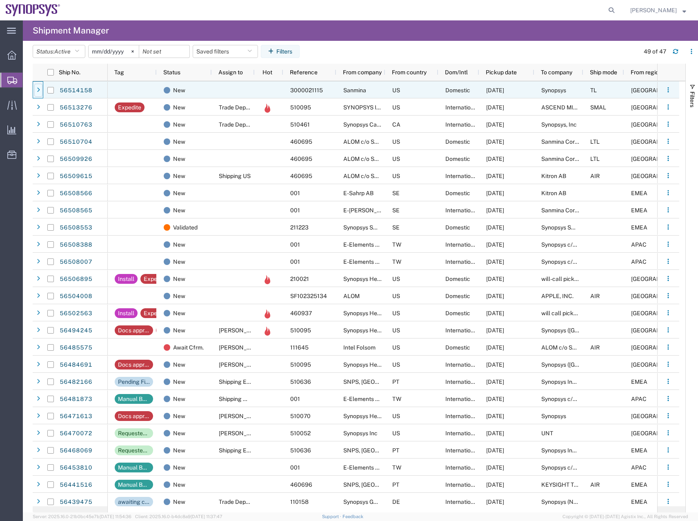
click at [36, 89] on div at bounding box center [38, 90] width 8 height 13
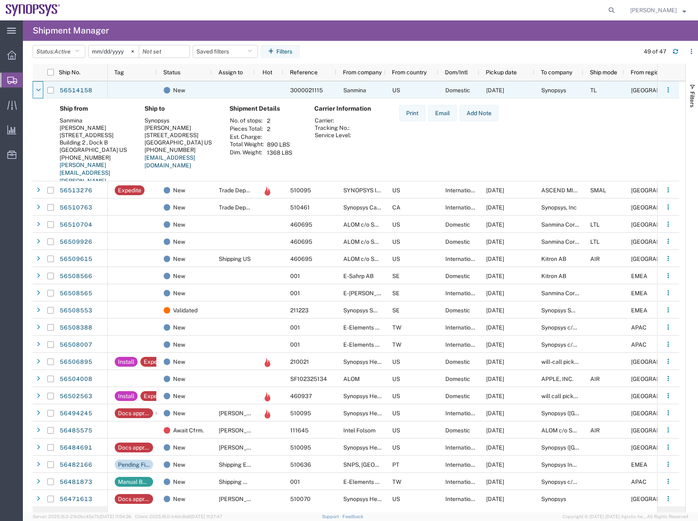
click at [36, 89] on icon at bounding box center [38, 90] width 5 height 6
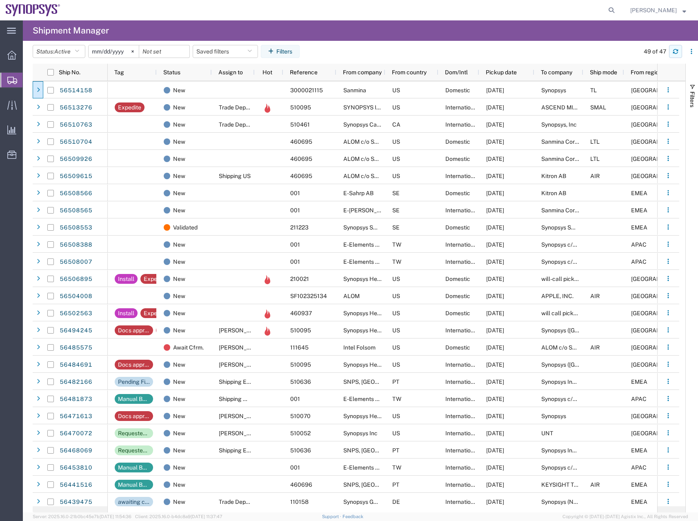
click at [582, 49] on icon "button" at bounding box center [676, 52] width 6 height 6
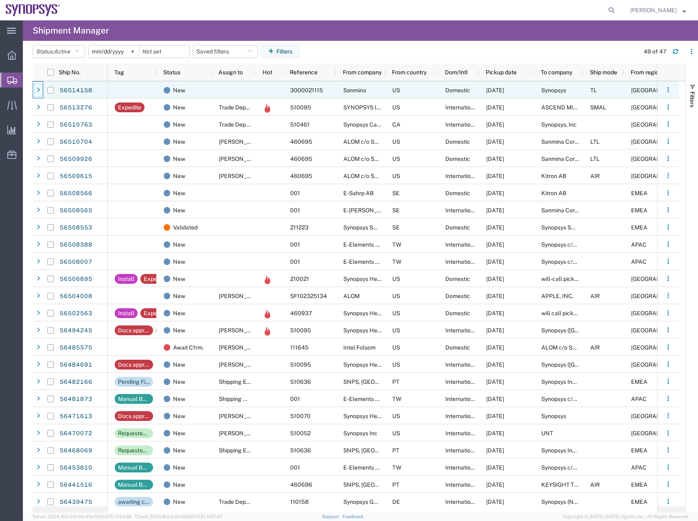
click at [36, 88] on div at bounding box center [38, 90] width 8 height 13
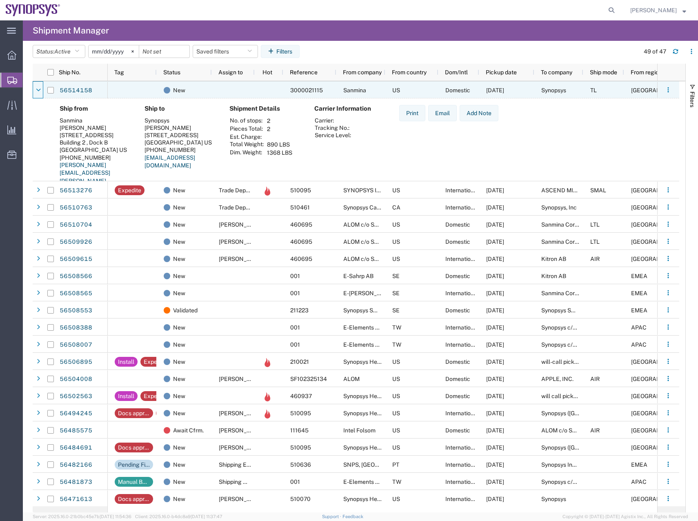
click at [36, 88] on div at bounding box center [38, 90] width 8 height 13
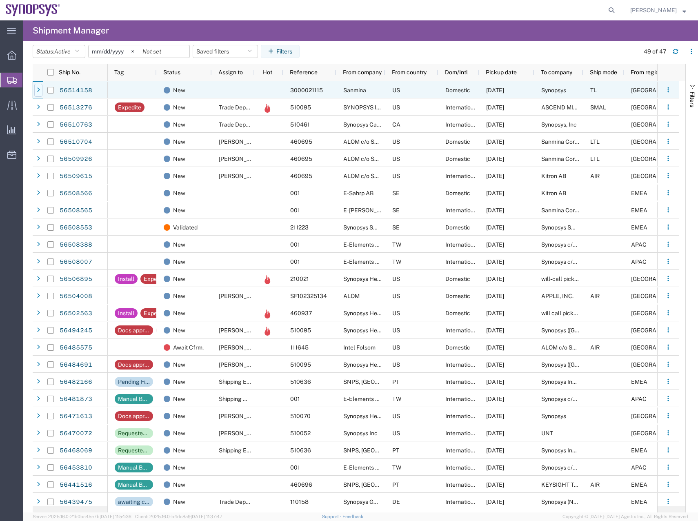
click at [34, 90] on div at bounding box center [38, 90] width 8 height 13
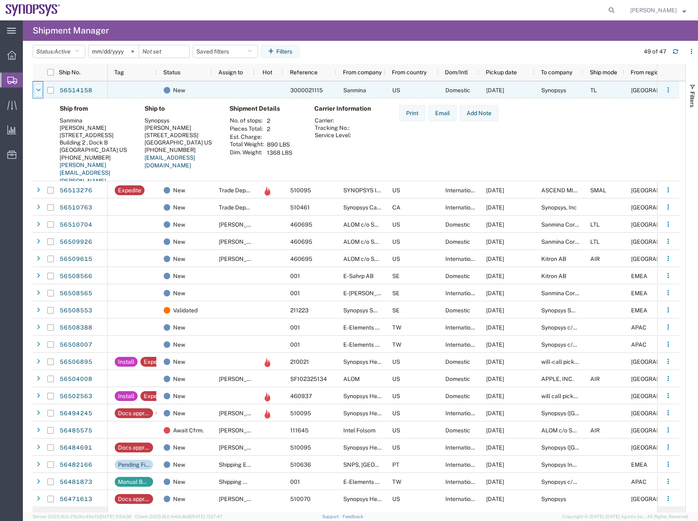
click at [37, 89] on icon at bounding box center [38, 90] width 5 height 6
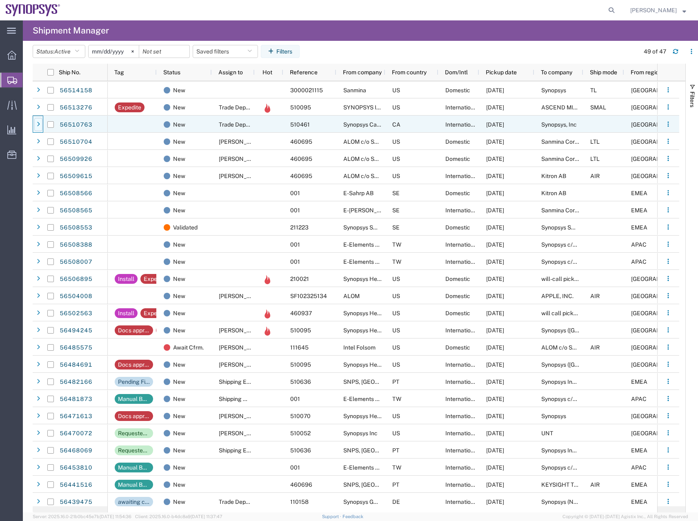
click at [38, 122] on icon at bounding box center [38, 125] width 3 height 6
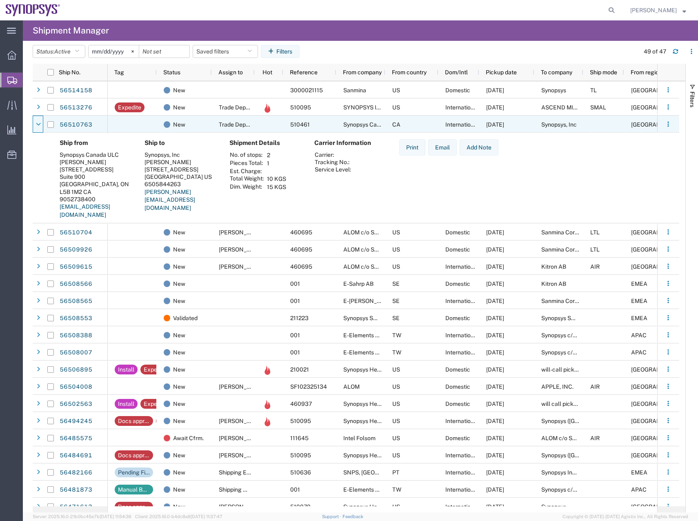
click at [38, 122] on icon at bounding box center [38, 125] width 5 height 6
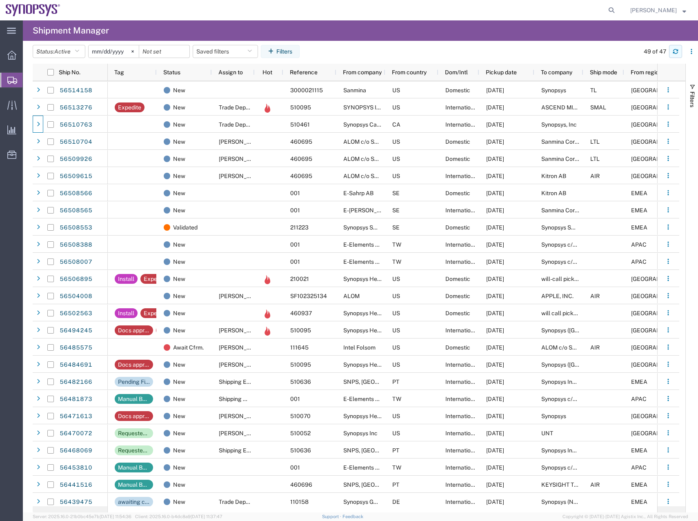
click at [582, 50] on button "button" at bounding box center [675, 51] width 13 height 13
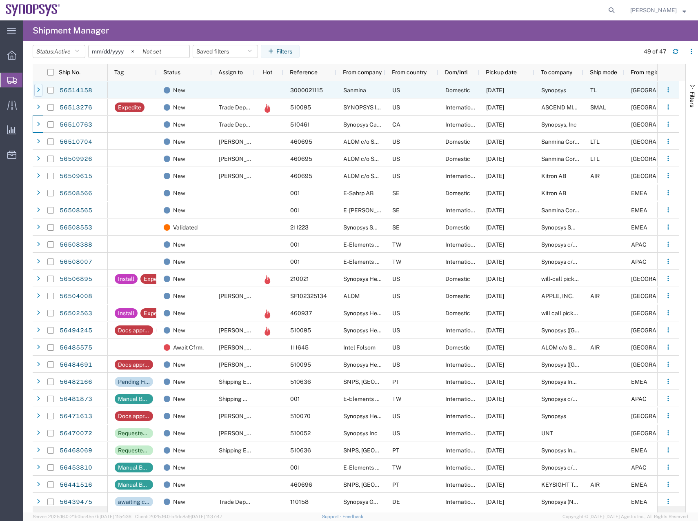
click at [38, 87] on div at bounding box center [38, 90] width 8 height 13
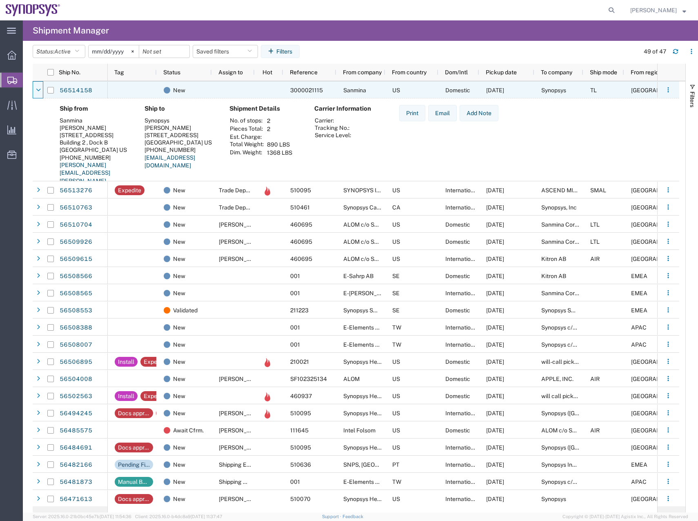
click at [38, 87] on div at bounding box center [38, 90] width 8 height 13
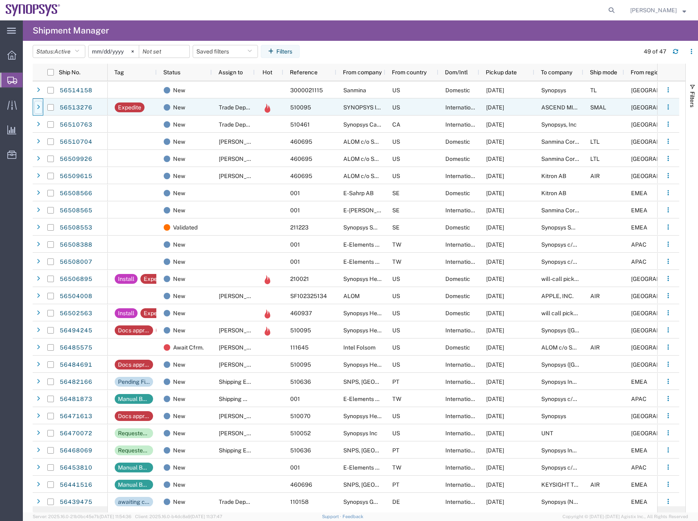
click at [37, 107] on icon at bounding box center [38, 108] width 3 height 6
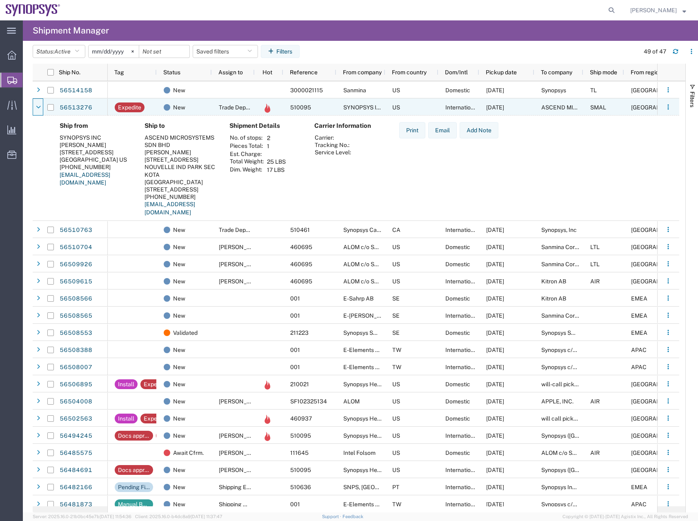
click at [37, 107] on icon at bounding box center [38, 108] width 5 height 6
